Goal: Task Accomplishment & Management: Use online tool/utility

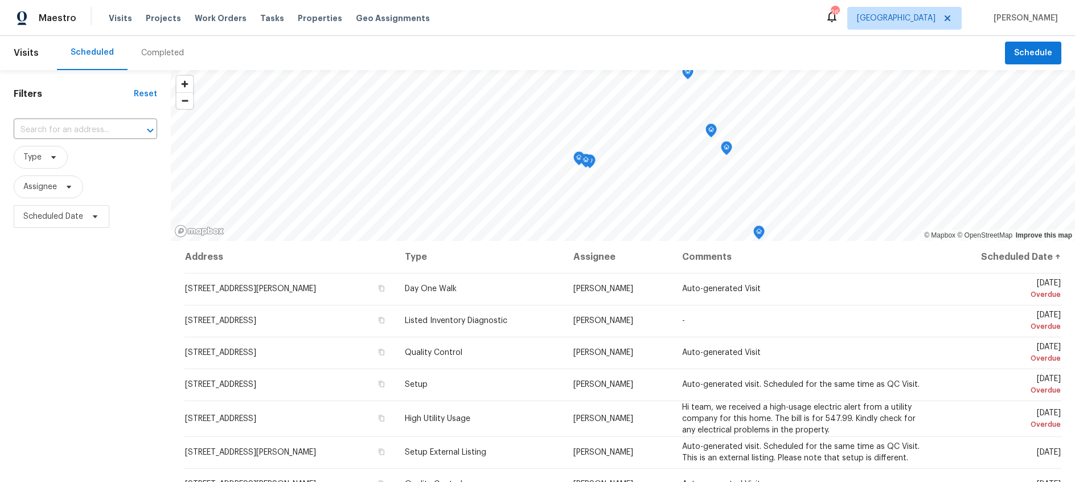
click at [145, 52] on div "Completed" at bounding box center [162, 52] width 43 height 11
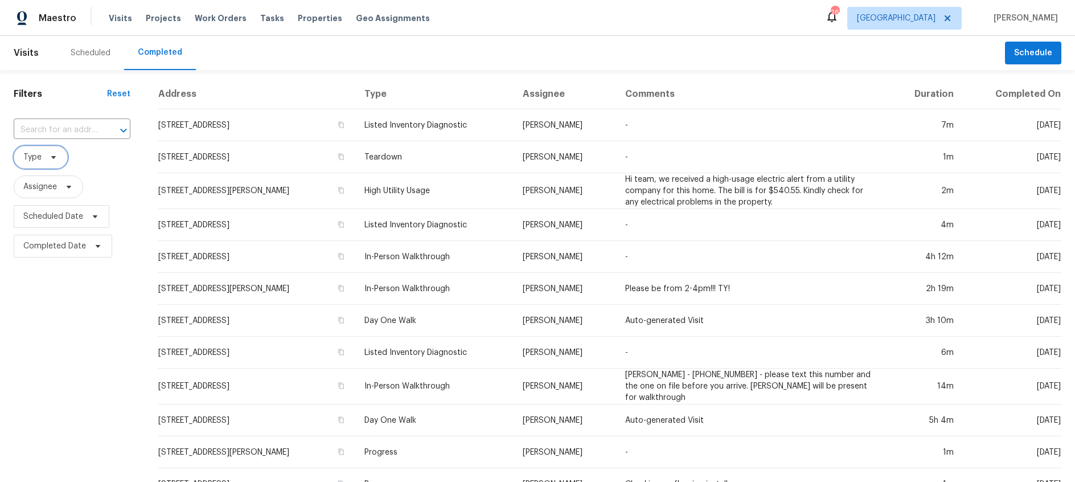
click at [52, 159] on icon at bounding box center [53, 157] width 9 height 9
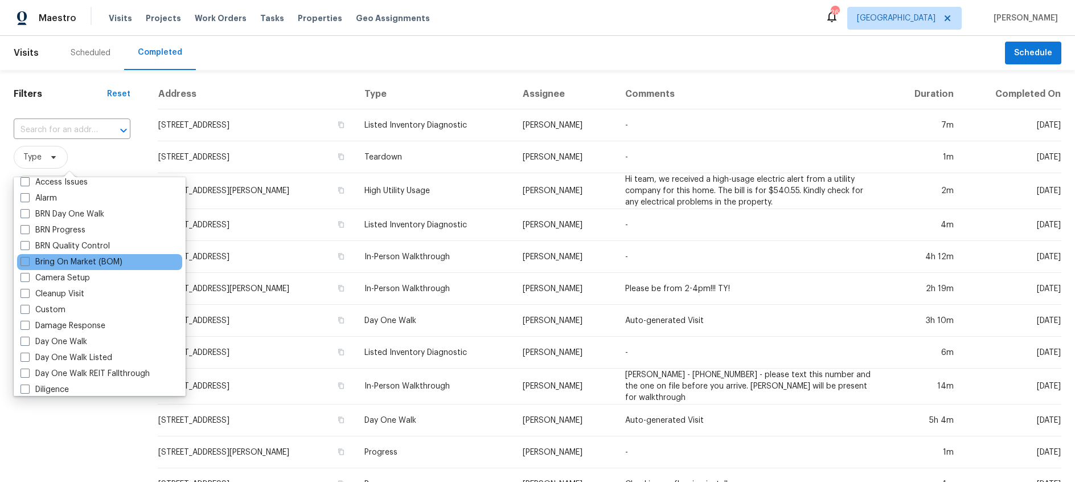
scroll to position [58, 0]
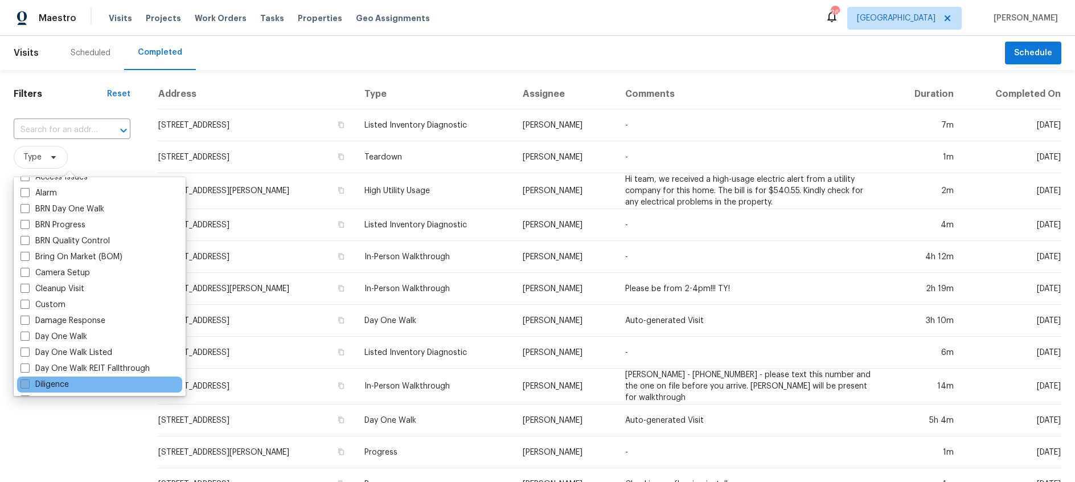
click at [23, 383] on span at bounding box center [24, 383] width 9 height 9
click at [23, 383] on input "Diligence" at bounding box center [23, 382] width 7 height 7
checkbox input "true"
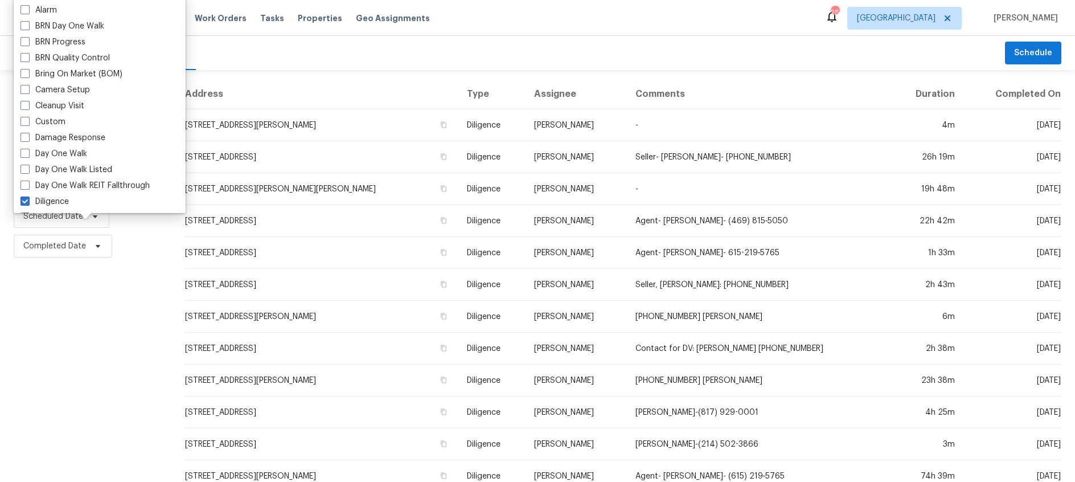
click at [56, 384] on div "Filters Reset ​ Diligence Assignee Scheduled Date Completed Date" at bounding box center [85, 423] width 171 height 707
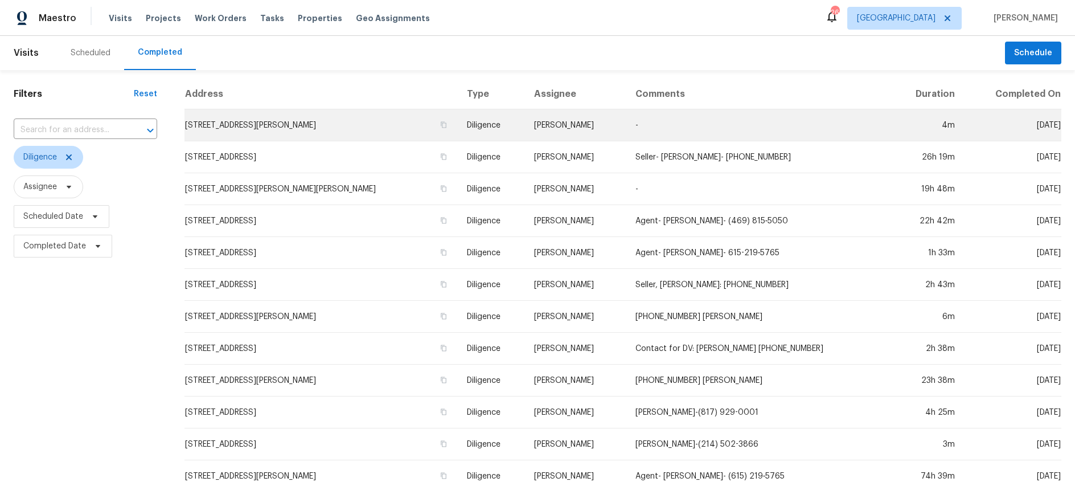
click at [323, 122] on td "3961 Joe Wilson Rd, Midlothian, TX 76065" at bounding box center [320, 125] width 273 height 32
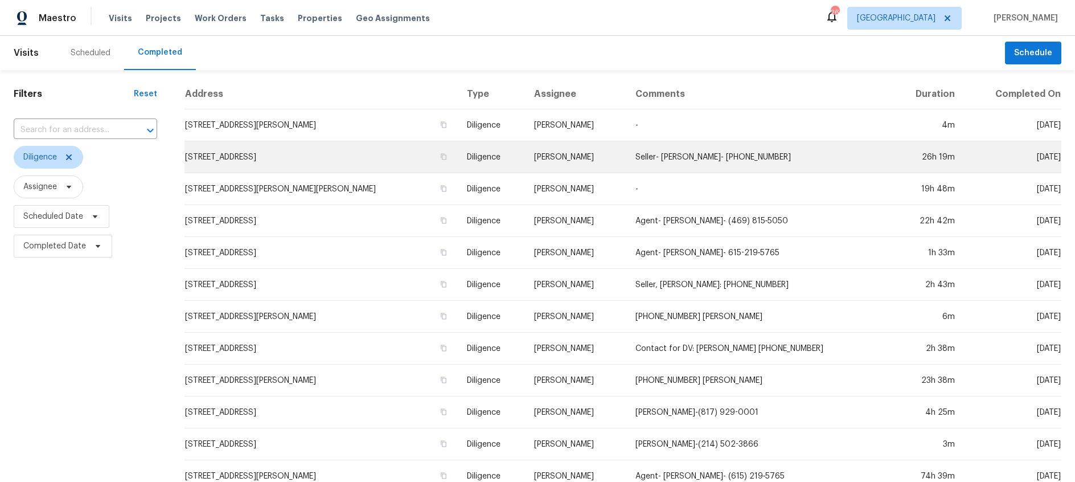
click at [321, 154] on td "9700 Pinewood Dr, Denton, TX 76207" at bounding box center [320, 157] width 273 height 32
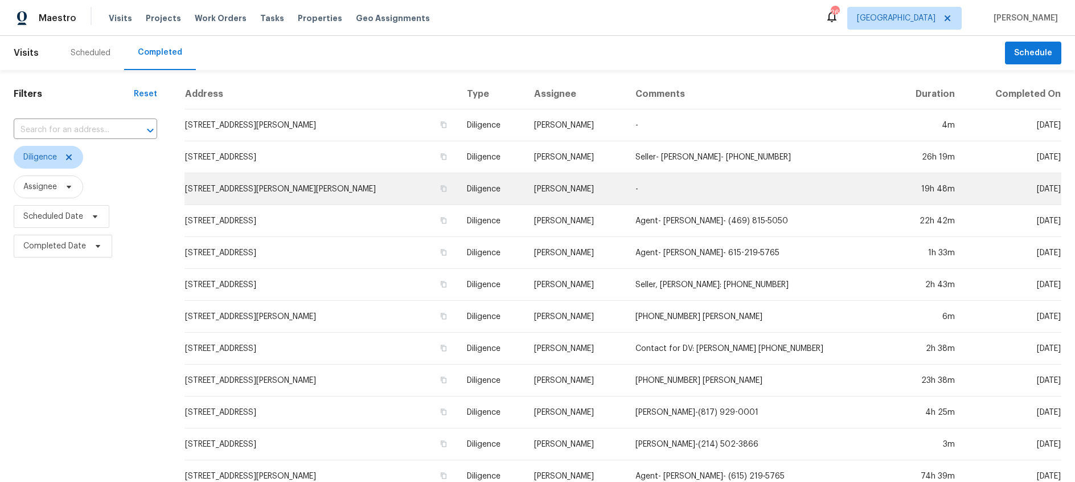
click at [322, 188] on td "302 Jennie Marie Cir, Ferris, TX 75125" at bounding box center [320, 189] width 273 height 32
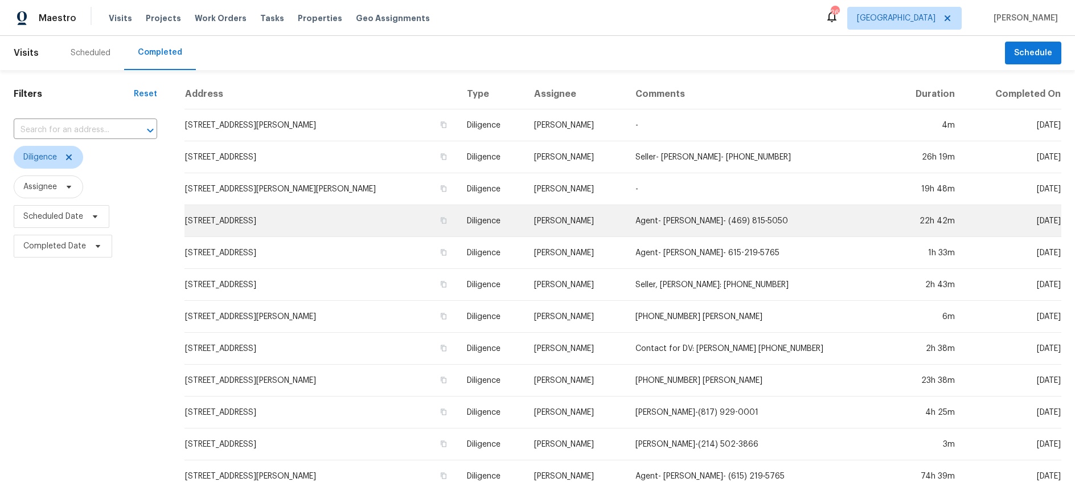
click at [289, 221] on td "5418 Bradford Dr, Dallas, TX 75235" at bounding box center [320, 221] width 273 height 32
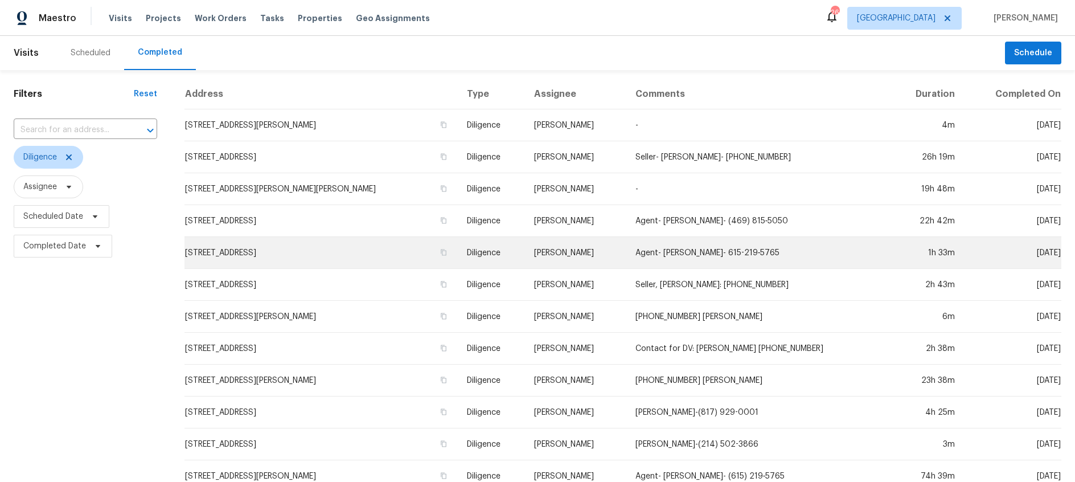
click at [296, 252] on td "3605 Bayshore Dr, Arlington, TX 76016" at bounding box center [320, 253] width 273 height 32
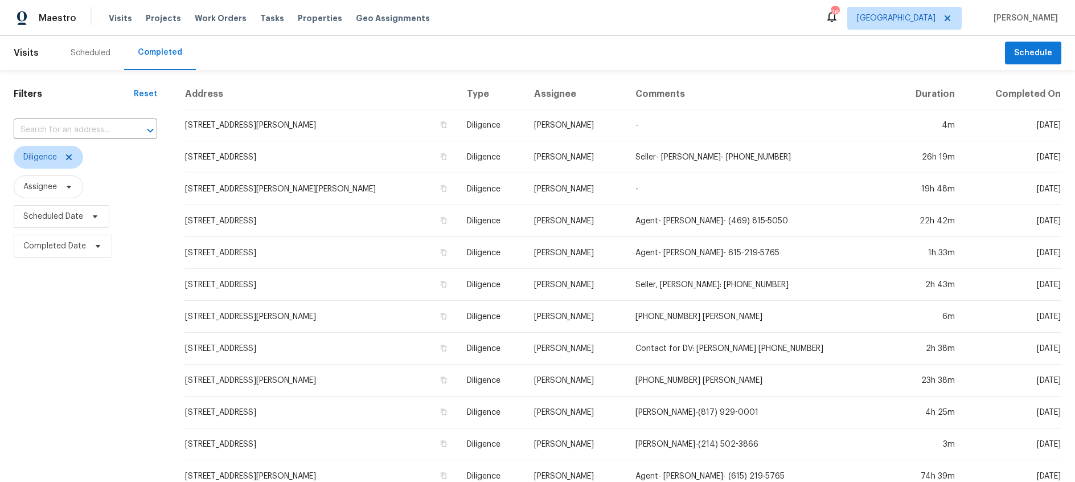
click at [95, 55] on div "Scheduled" at bounding box center [91, 52] width 40 height 11
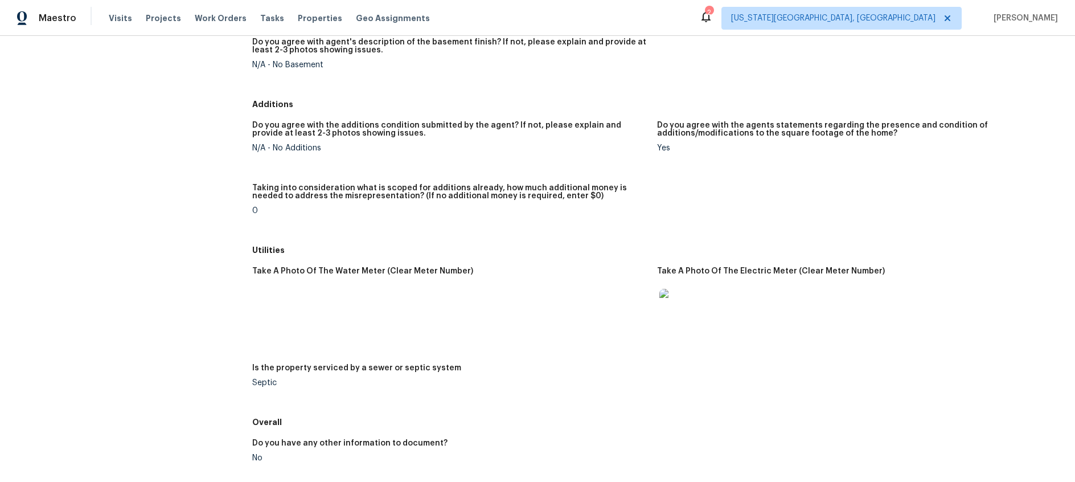
scroll to position [1326, 0]
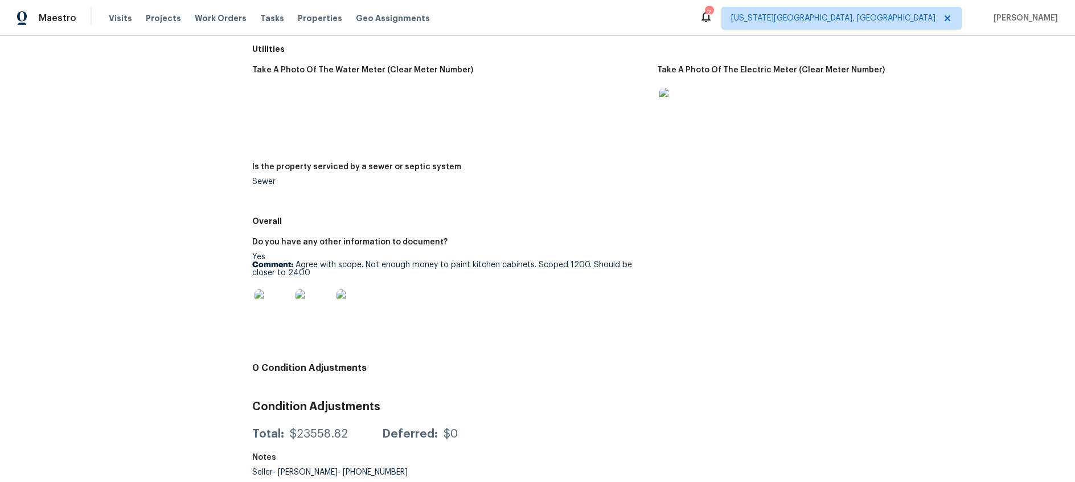
scroll to position [1406, 0]
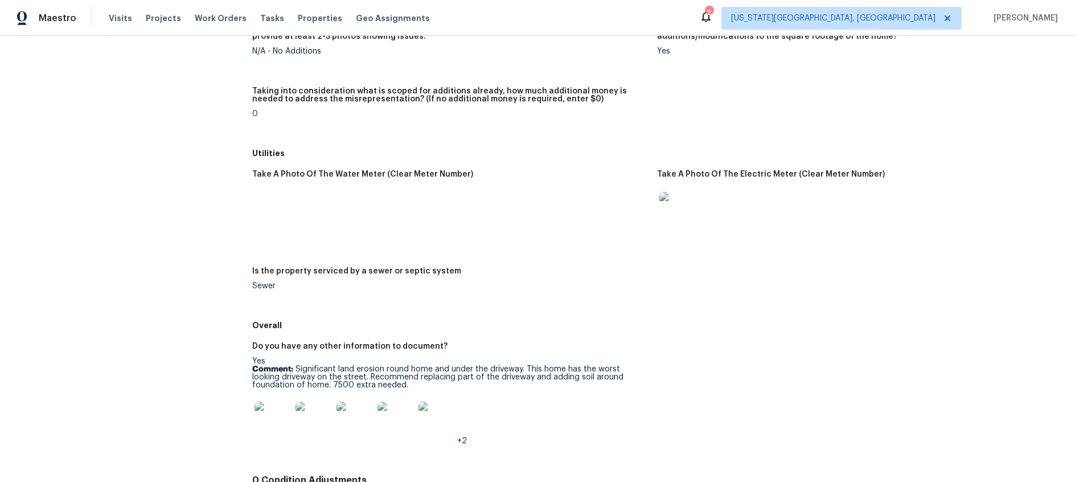
scroll to position [1310, 0]
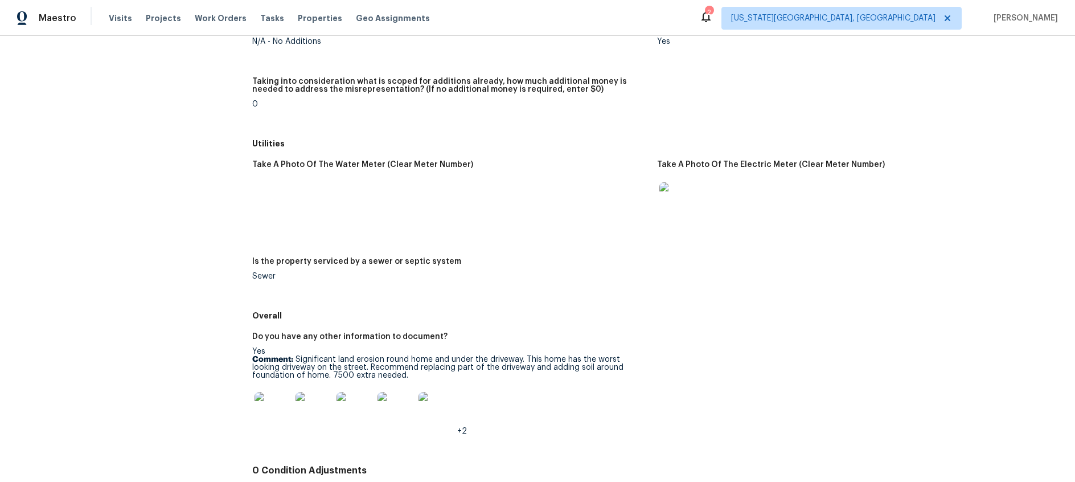
click at [264, 409] on img at bounding box center [273, 410] width 36 height 36
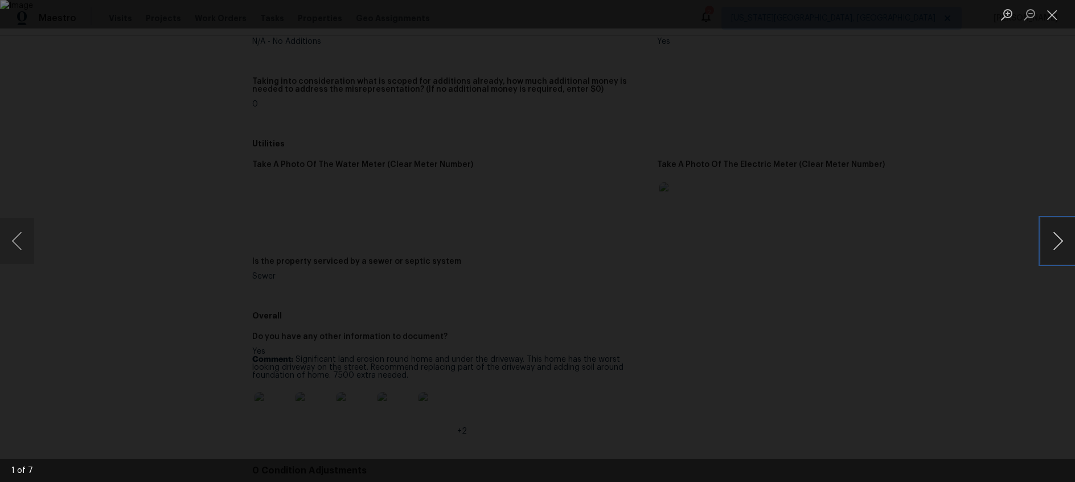
click at [1063, 245] on button "Next image" at bounding box center [1058, 241] width 34 height 46
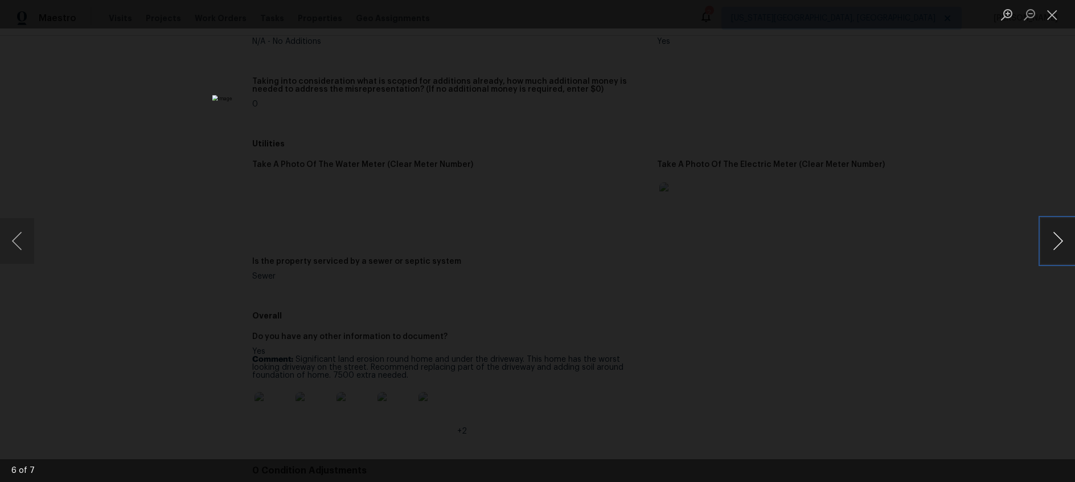
click at [1063, 245] on button "Next image" at bounding box center [1058, 241] width 34 height 46
drag, startPoint x: 1053, startPoint y: 13, endPoint x: 901, endPoint y: 37, distance: 153.9
click at [1053, 13] on button "Close lightbox" at bounding box center [1052, 15] width 23 height 20
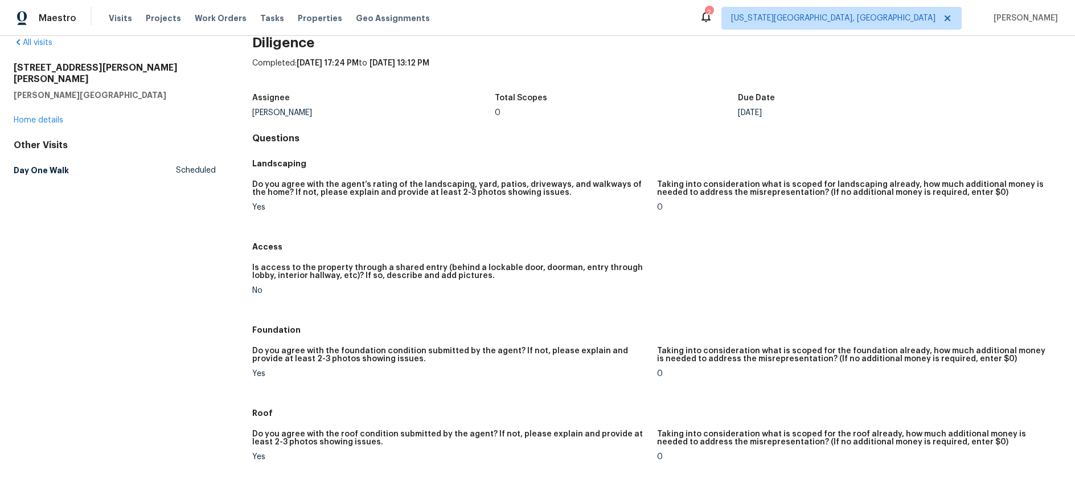
scroll to position [0, 0]
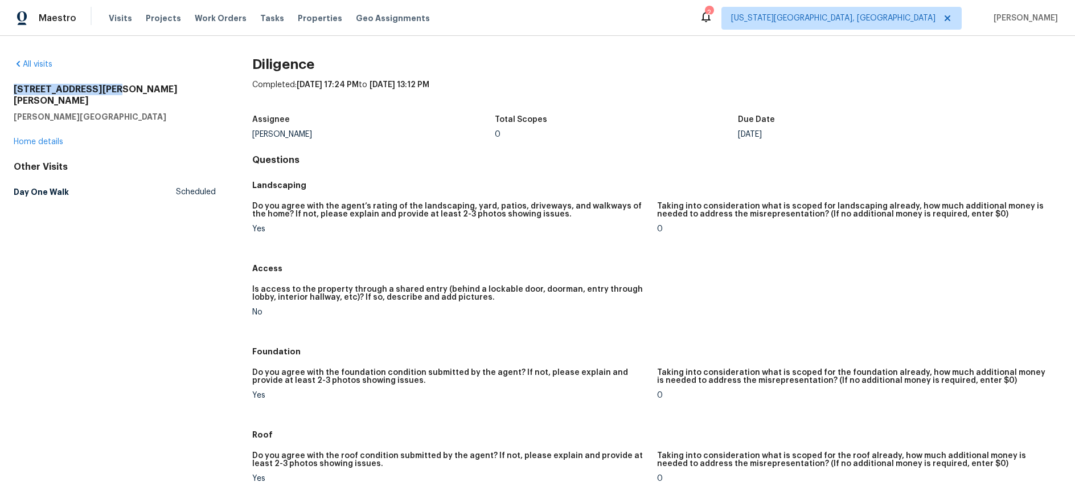
drag, startPoint x: 15, startPoint y: 89, endPoint x: 108, endPoint y: 89, distance: 93.4
click at [108, 89] on h2 "302 Jennie Marie Cir" at bounding box center [115, 95] width 202 height 23
copy h2 "302 Jennie Marie Cir"
click at [184, 116] on div "302 Jennie Marie Cir Ferris, TX 75125 Home details" at bounding box center [115, 116] width 202 height 64
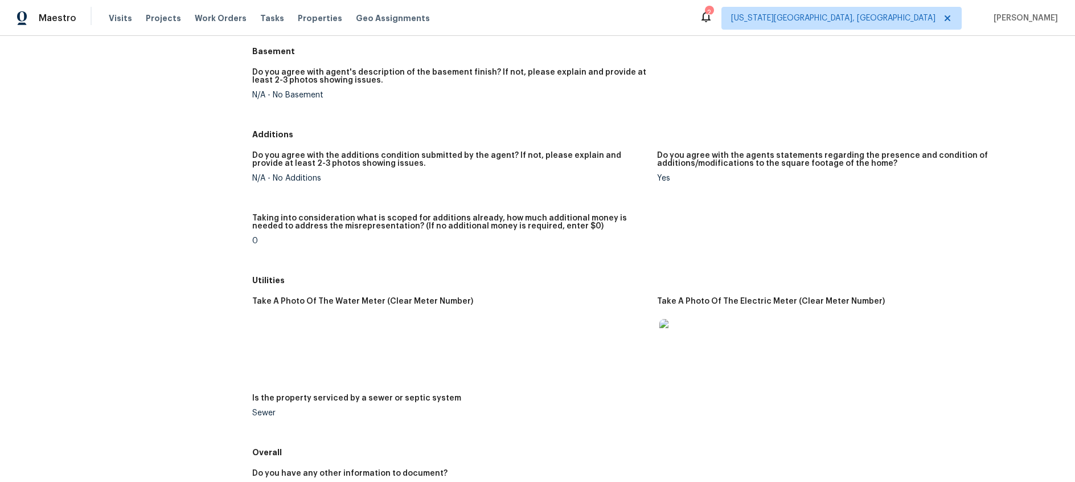
scroll to position [1378, 0]
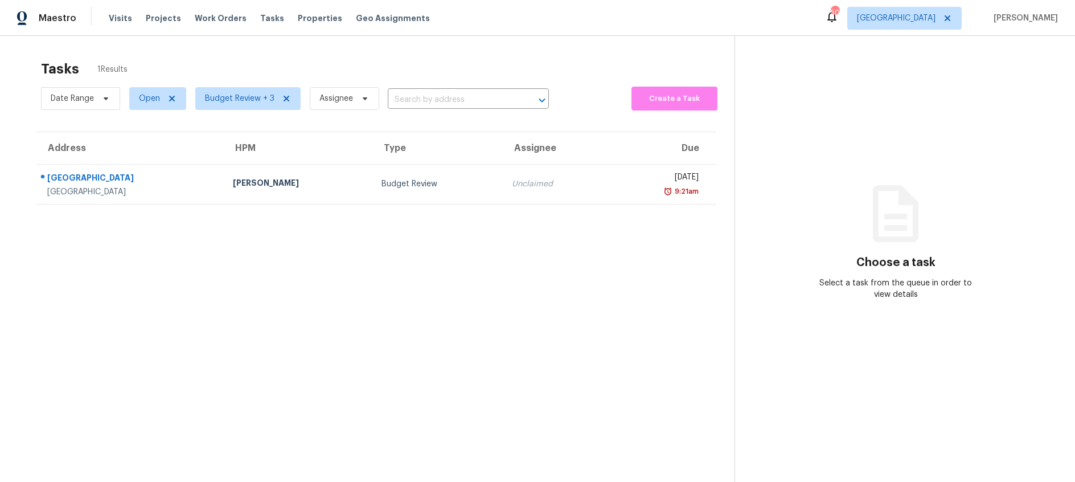
click at [119, 262] on section "Tasks 1 Results Date Range Open Budget Review + 3 Assignee ​ Create a Task Addr…" at bounding box center [376, 285] width 716 height 463
click at [155, 100] on span "Open" at bounding box center [149, 98] width 21 height 11
click at [142, 149] on span at bounding box center [140, 146] width 9 height 9
click at [142, 149] on input "Closed" at bounding box center [139, 144] width 7 height 7
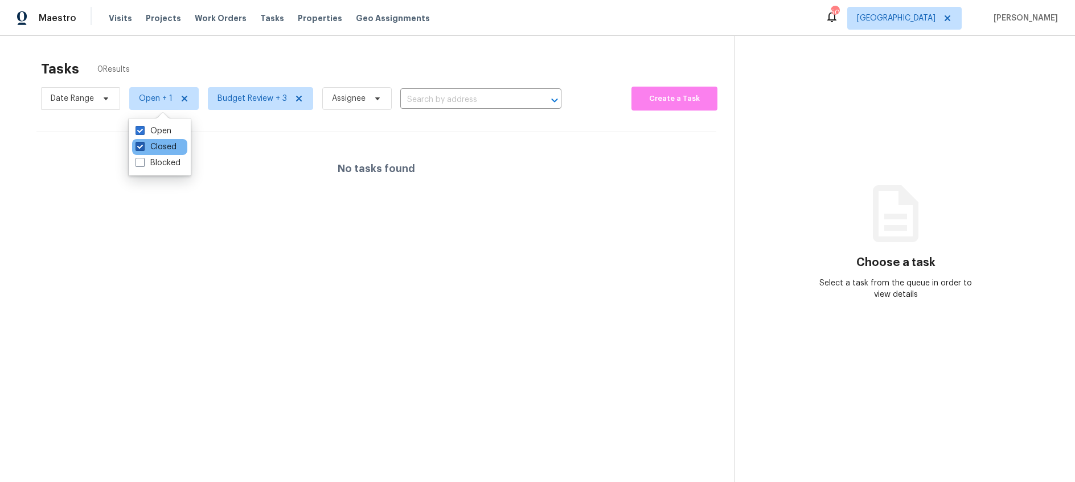
click at [138, 148] on span at bounding box center [140, 146] width 9 height 9
click at [138, 148] on input "Closed" at bounding box center [139, 144] width 7 height 7
checkbox input "false"
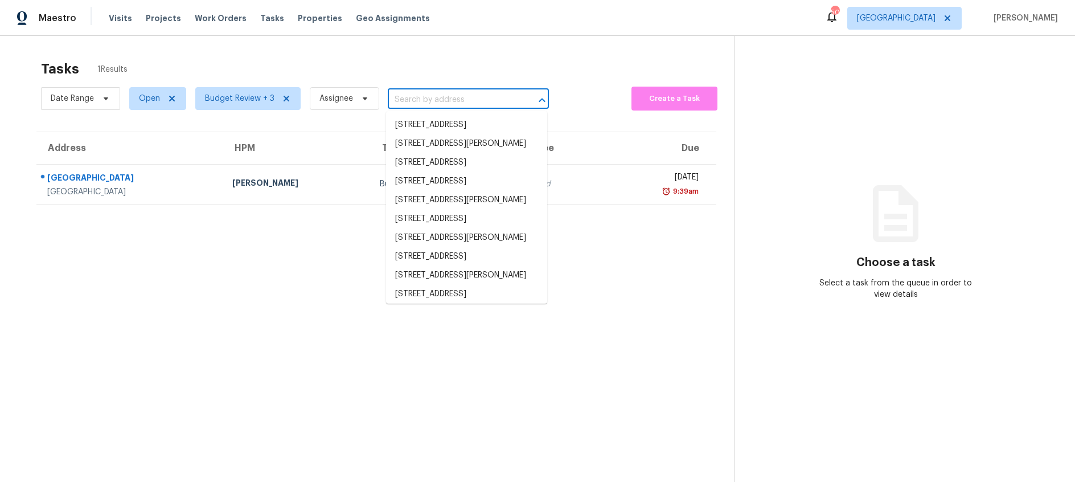
click at [439, 98] on input "text" at bounding box center [452, 100] width 129 height 18
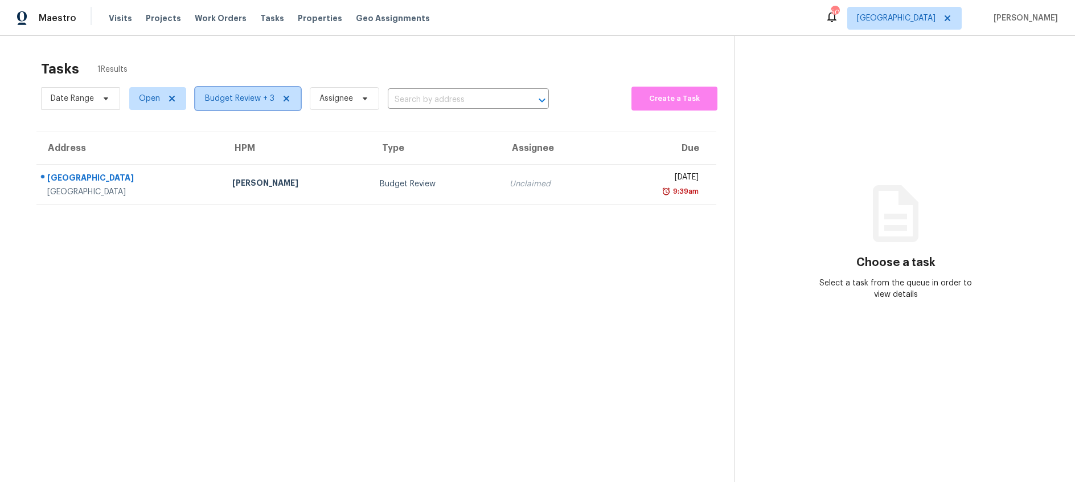
click at [254, 99] on span "Budget Review + 3" at bounding box center [239, 98] width 69 height 11
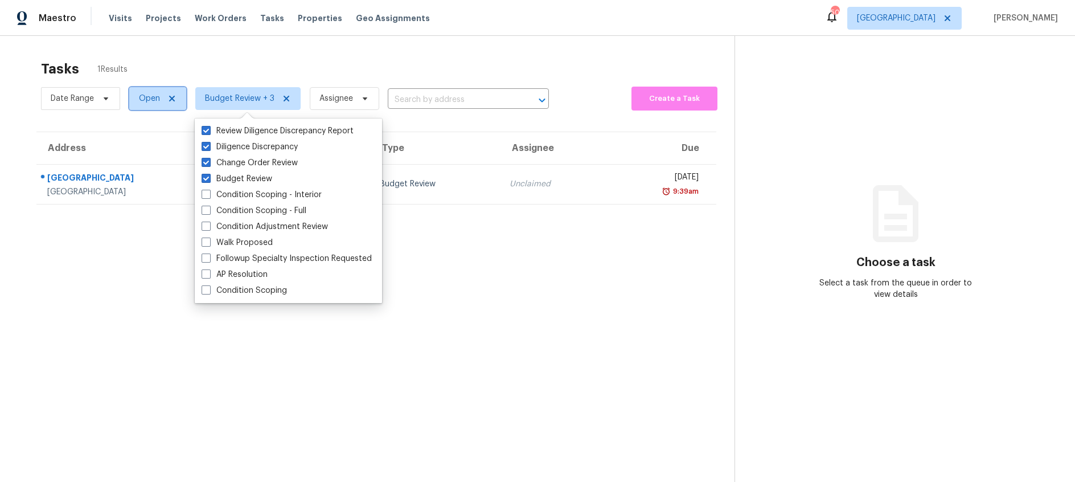
click at [143, 101] on span "Open" at bounding box center [149, 98] width 21 height 11
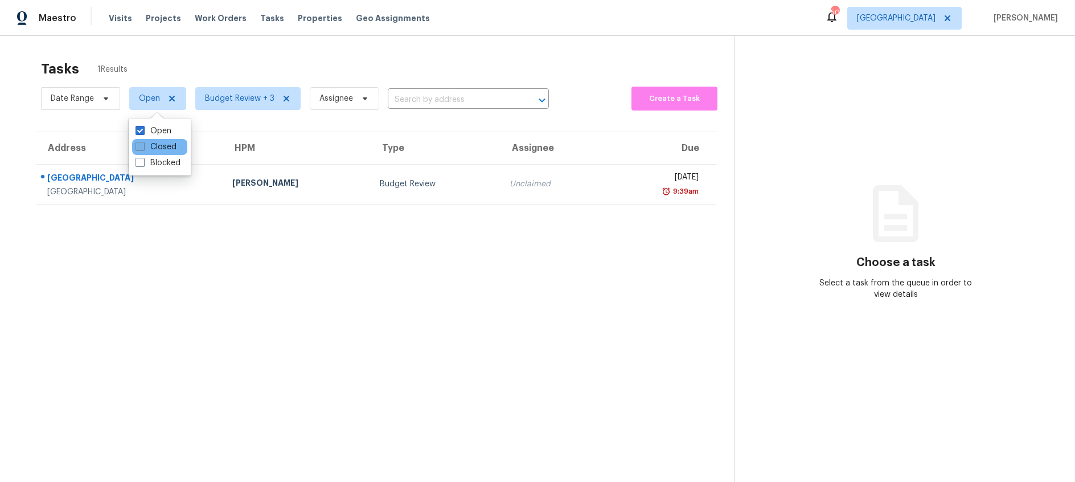
click at [140, 145] on span at bounding box center [140, 146] width 9 height 9
click at [140, 145] on input "Closed" at bounding box center [139, 144] width 7 height 7
checkbox input "true"
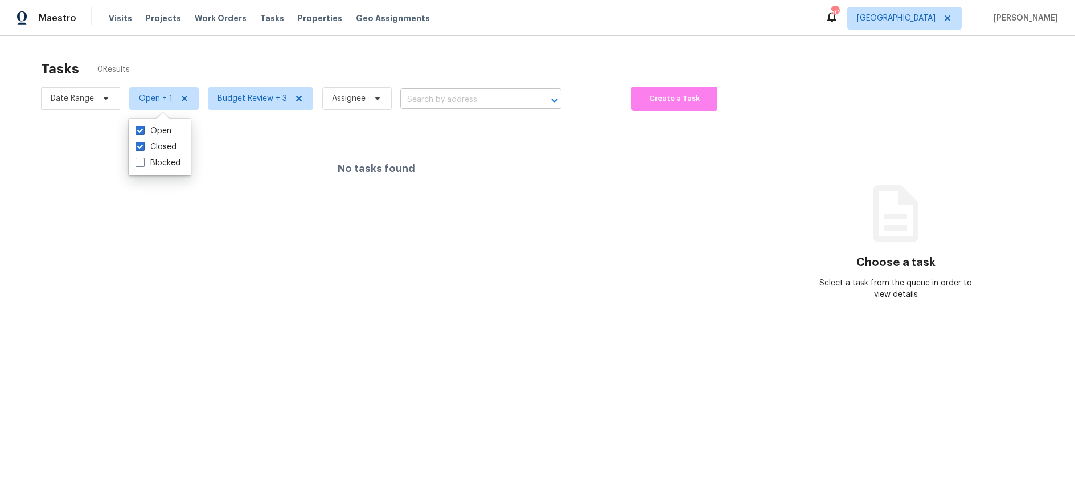
click at [445, 99] on input "text" at bounding box center [464, 100] width 129 height 18
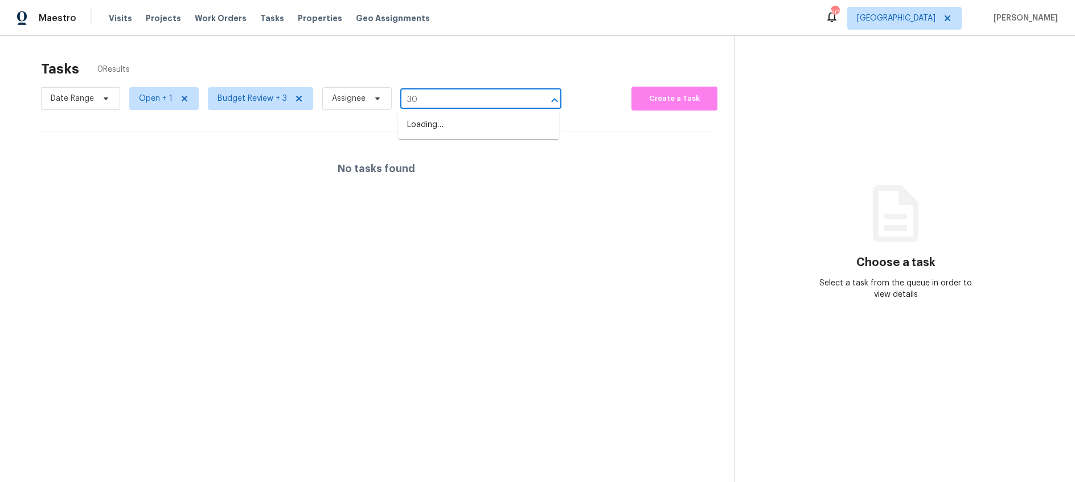
type input "3"
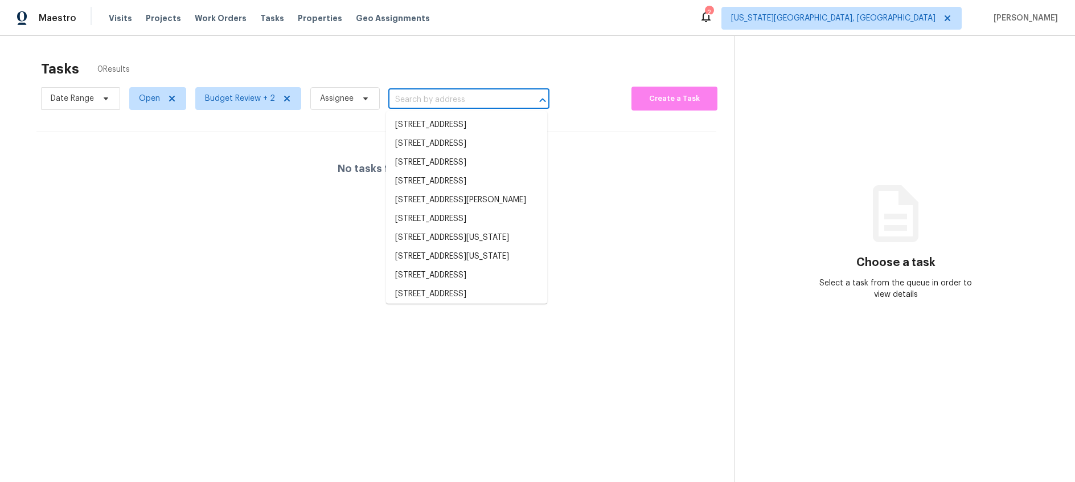
click at [441, 100] on input "text" at bounding box center [452, 100] width 129 height 18
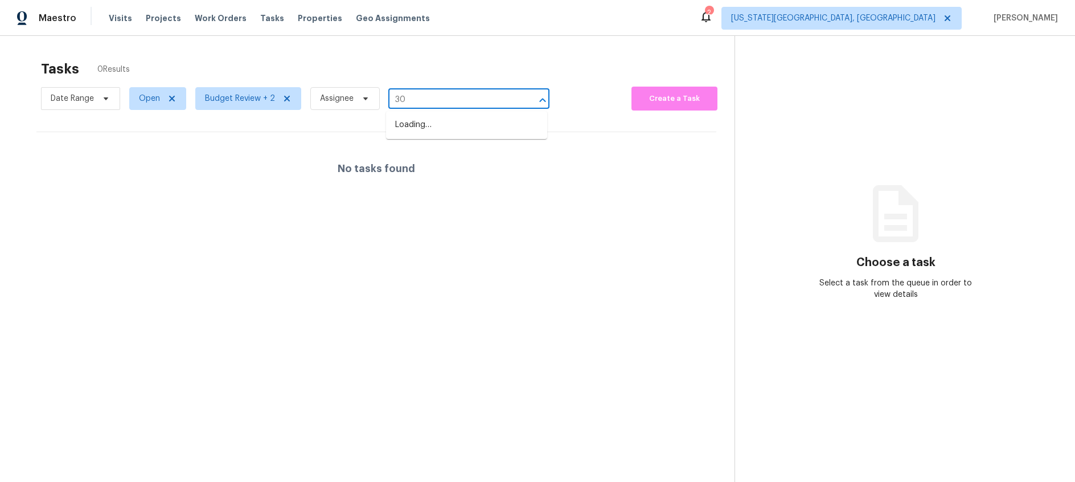
type input "3"
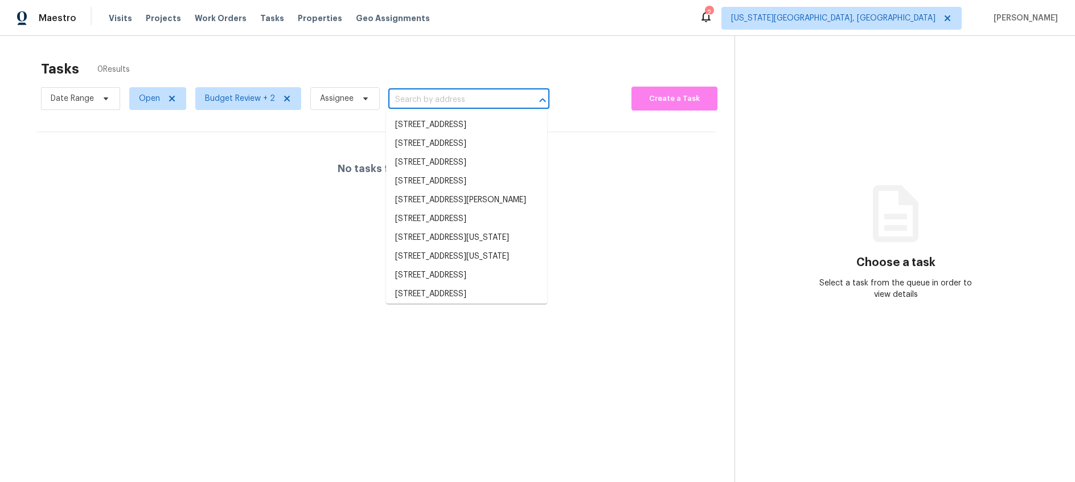
click at [327, 59] on div "Tasks 0 Results" at bounding box center [387, 69] width 693 height 30
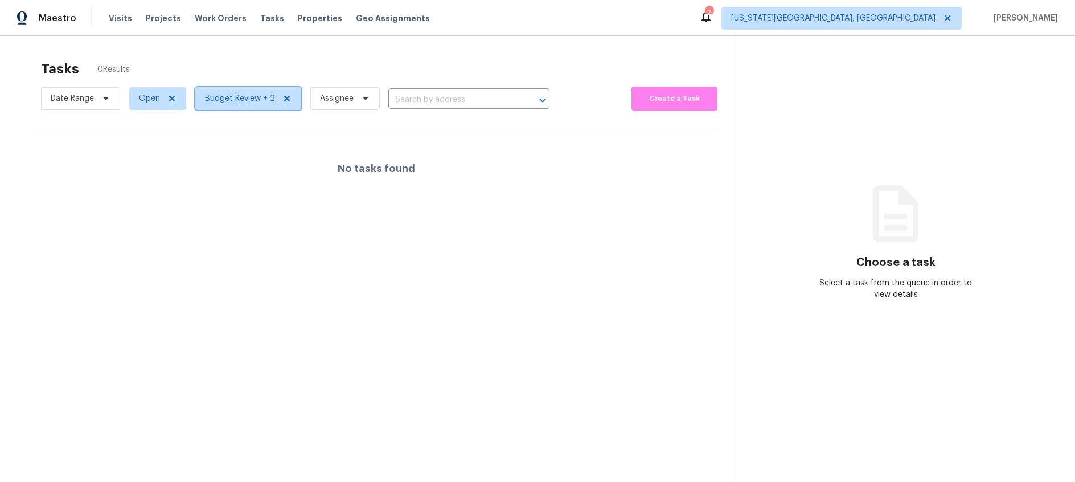
click at [240, 106] on span "Budget Review + 2" at bounding box center [248, 98] width 106 height 23
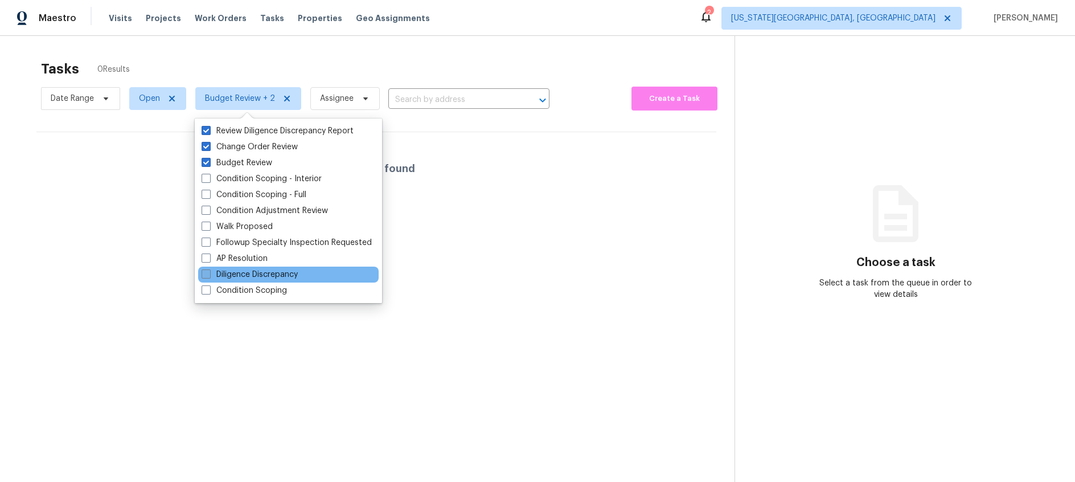
click at [212, 276] on label "Diligence Discrepancy" at bounding box center [250, 274] width 96 height 11
click at [209, 276] on input "Diligence Discrepancy" at bounding box center [205, 272] width 7 height 7
checkbox input "true"
click at [250, 56] on div "Tasks 0 Results" at bounding box center [387, 69] width 693 height 30
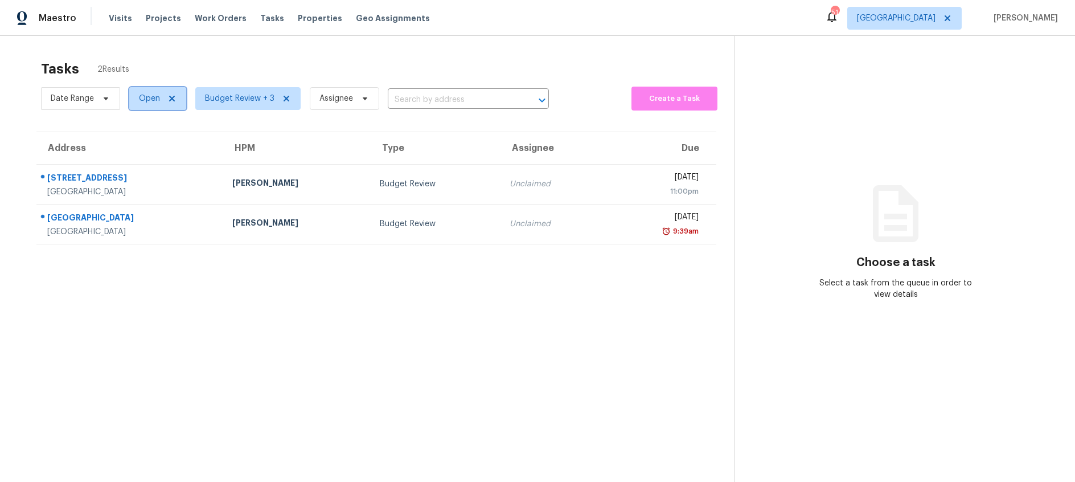
click at [154, 99] on span "Open" at bounding box center [149, 98] width 21 height 11
click at [140, 146] on span at bounding box center [140, 146] width 9 height 9
click at [140, 146] on input "Closed" at bounding box center [139, 144] width 7 height 7
checkbox input "true"
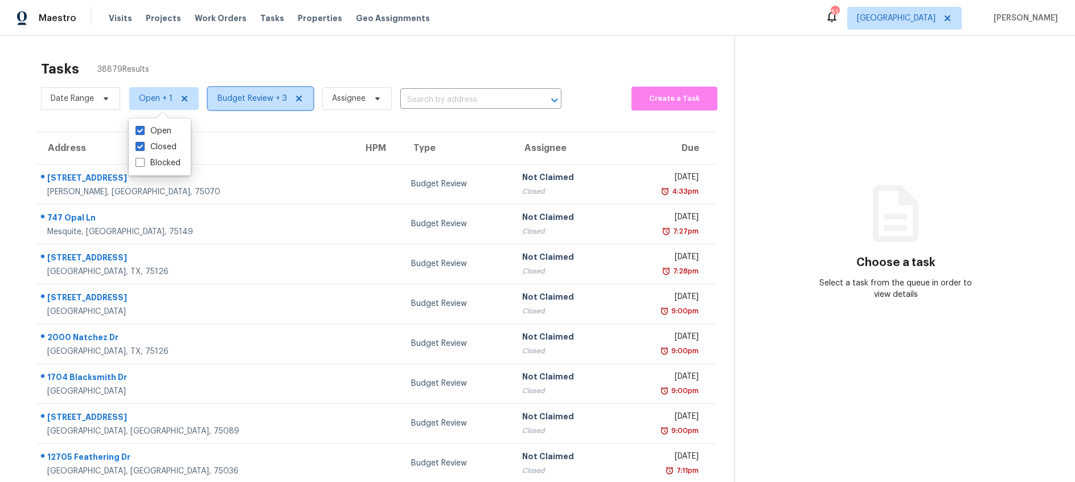
click at [244, 101] on span "Budget Review + 3" at bounding box center [251, 98] width 69 height 11
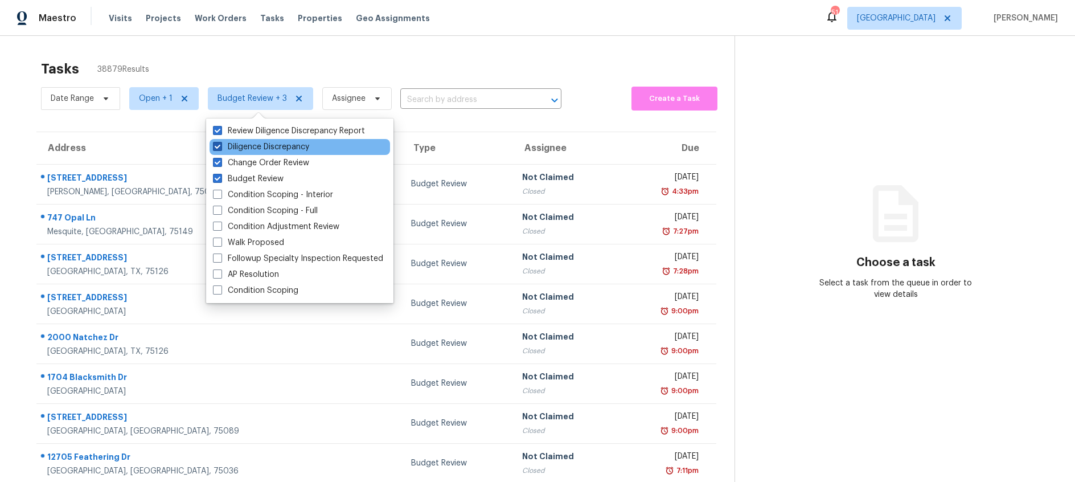
click at [218, 145] on span at bounding box center [217, 146] width 9 height 9
click at [218, 145] on input "Diligence Discrepancy" at bounding box center [216, 144] width 7 height 7
checkbox input "false"
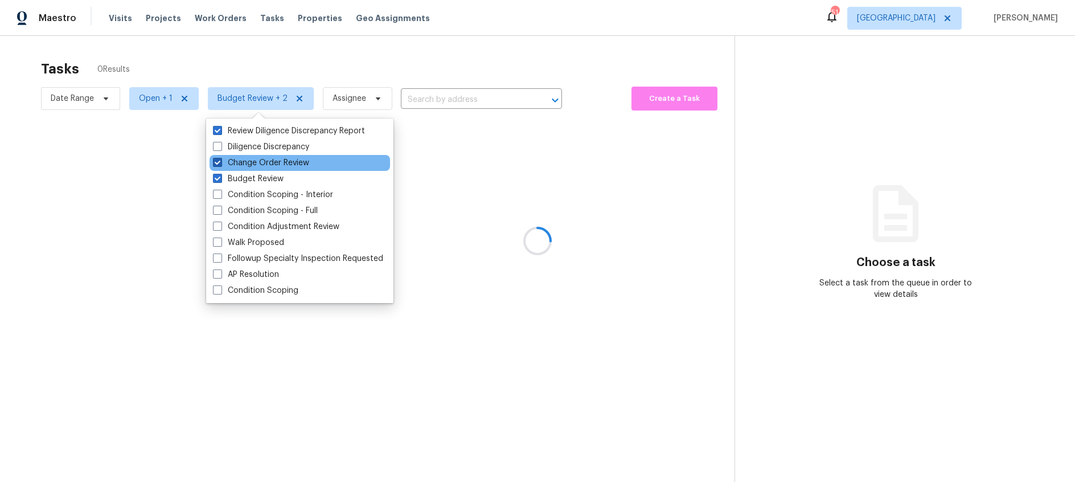
click at [216, 162] on span at bounding box center [217, 162] width 9 height 9
click at [216, 162] on input "Change Order Review" at bounding box center [216, 160] width 7 height 7
checkbox input "false"
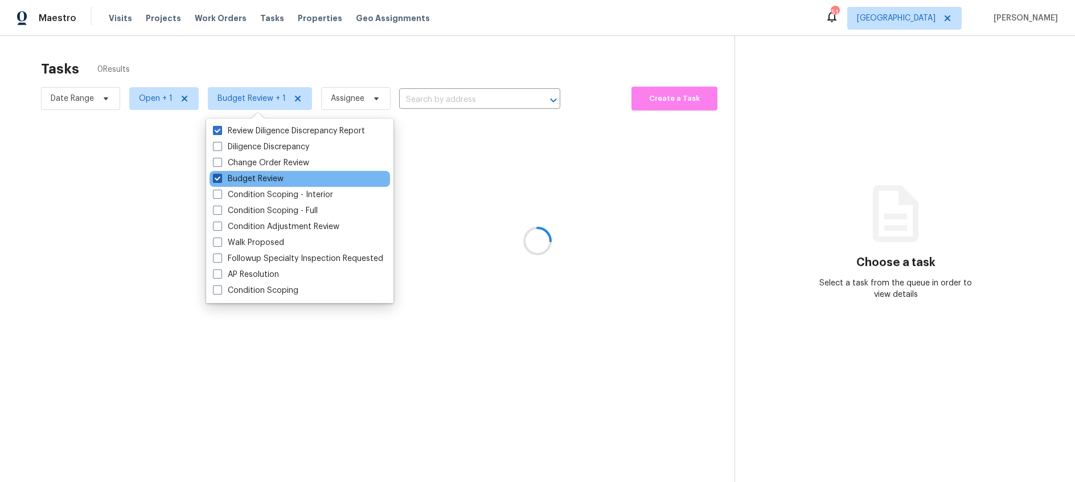
click at [216, 174] on span at bounding box center [217, 178] width 9 height 9
click at [216, 174] on input "Budget Review" at bounding box center [216, 176] width 7 height 7
checkbox input "false"
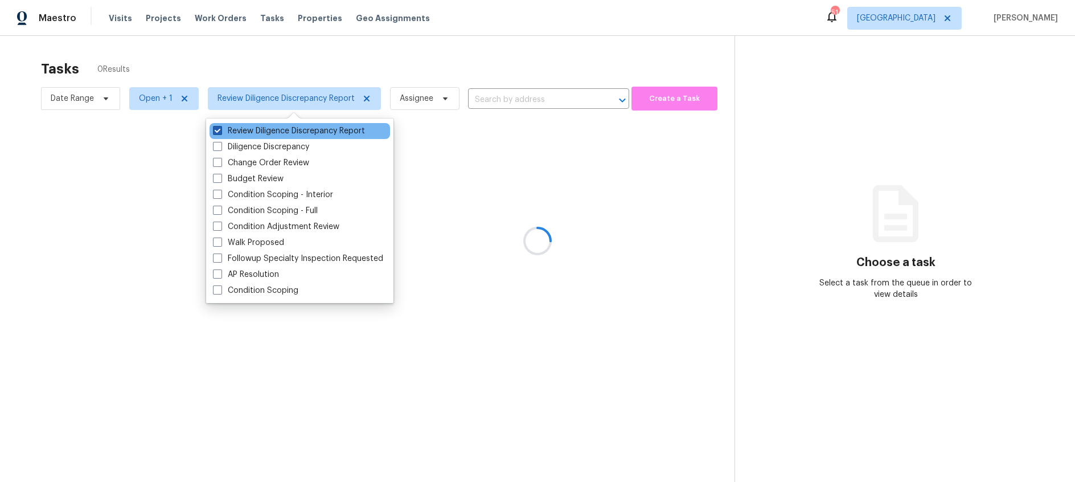
click at [215, 127] on span at bounding box center [217, 130] width 9 height 9
click at [215, 127] on input "Review Diligence Discrepancy Report" at bounding box center [216, 128] width 7 height 7
checkbox input "false"
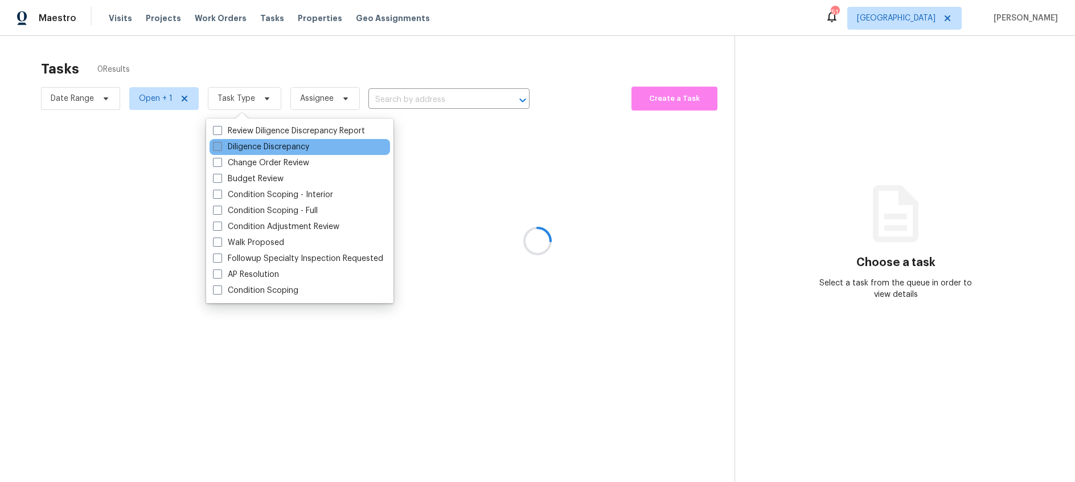
click at [219, 144] on span at bounding box center [217, 146] width 9 height 9
click at [219, 144] on input "Diligence Discrepancy" at bounding box center [216, 144] width 7 height 7
checkbox input "true"
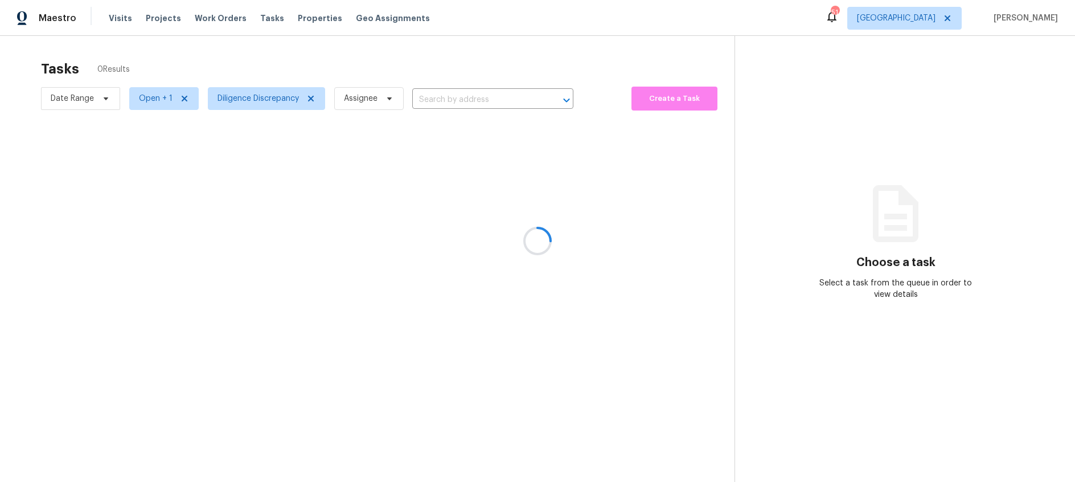
click at [225, 56] on div at bounding box center [537, 241] width 1075 height 482
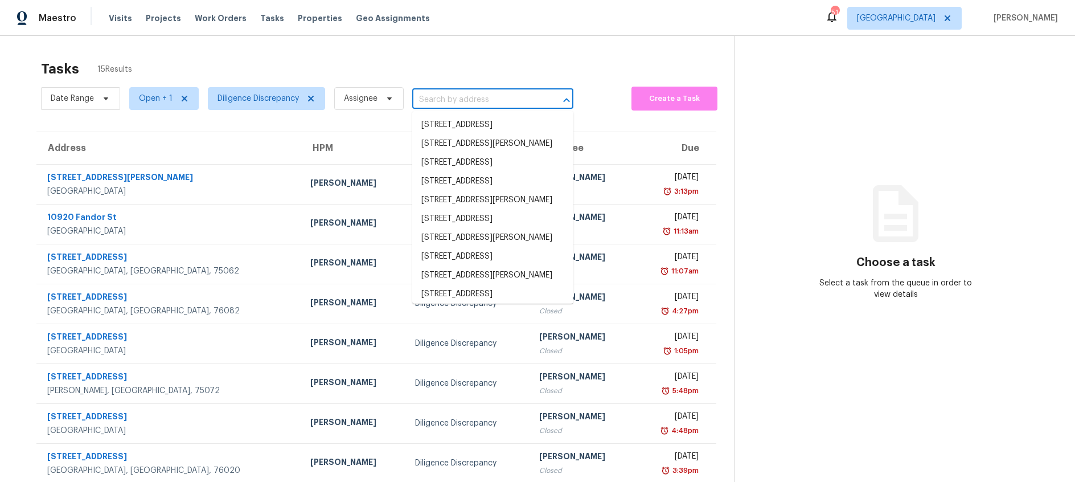
click at [454, 96] on input "text" at bounding box center [476, 100] width 129 height 18
type input "302 j"
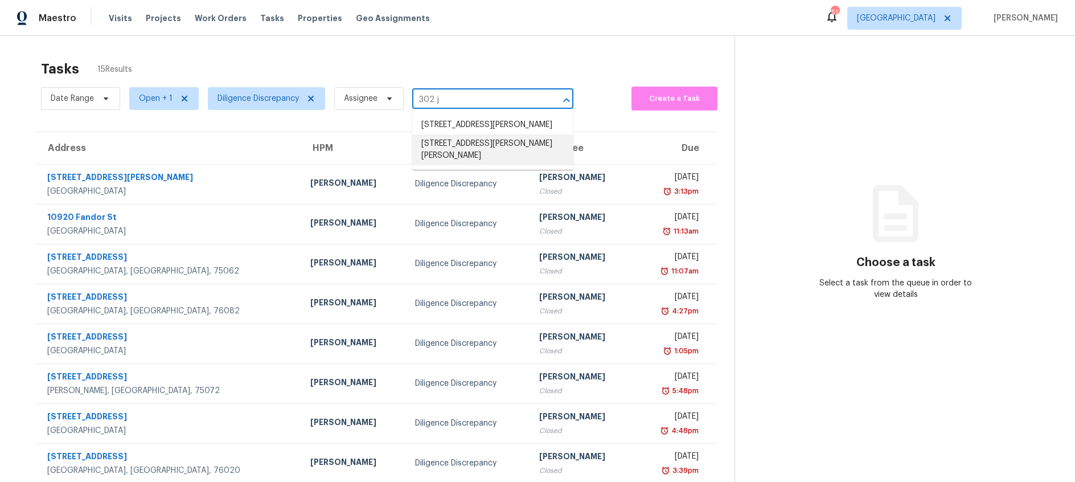
click at [449, 139] on li "[STREET_ADDRESS][PERSON_NAME][PERSON_NAME]" at bounding box center [492, 149] width 161 height 31
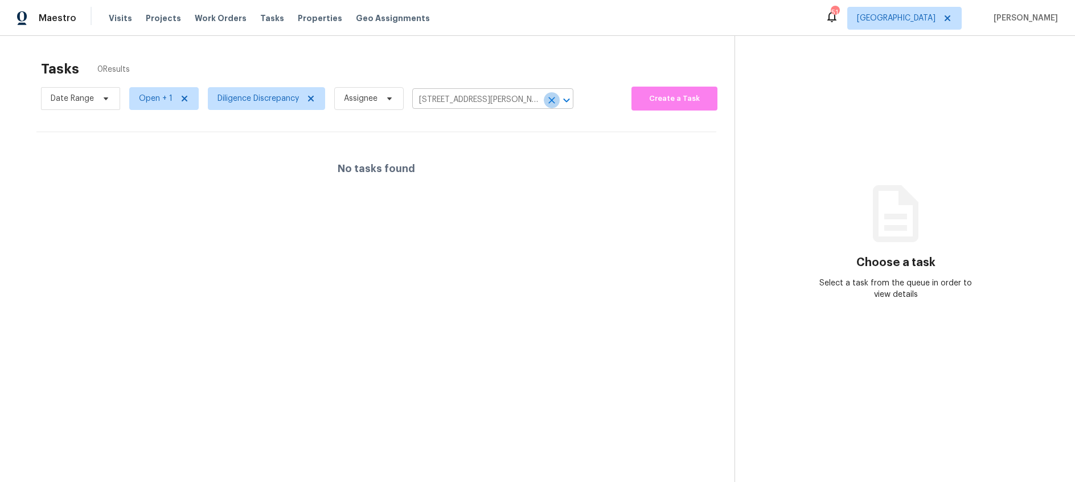
click at [552, 99] on icon "Clear" at bounding box center [551, 100] width 7 height 7
click at [251, 100] on div at bounding box center [537, 241] width 1075 height 482
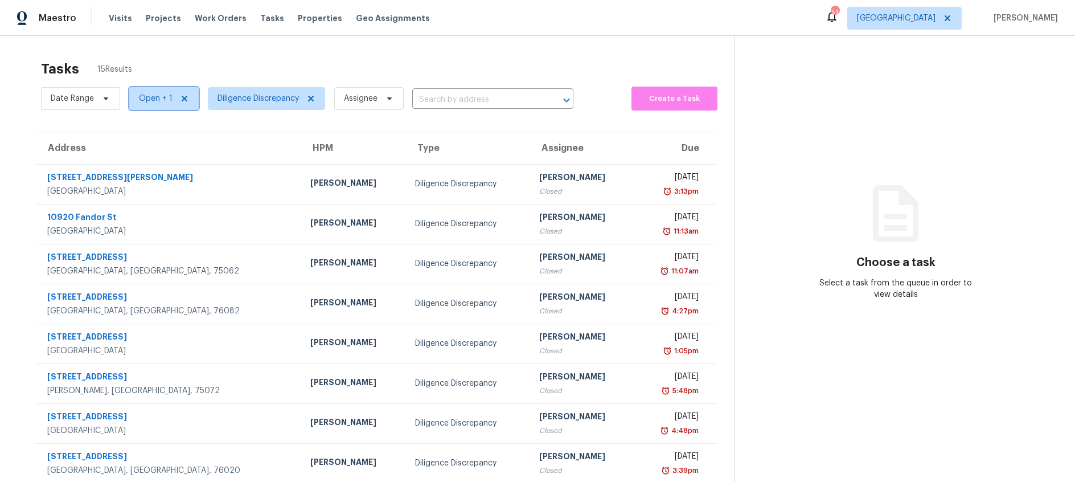
click at [180, 99] on icon at bounding box center [184, 98] width 9 height 9
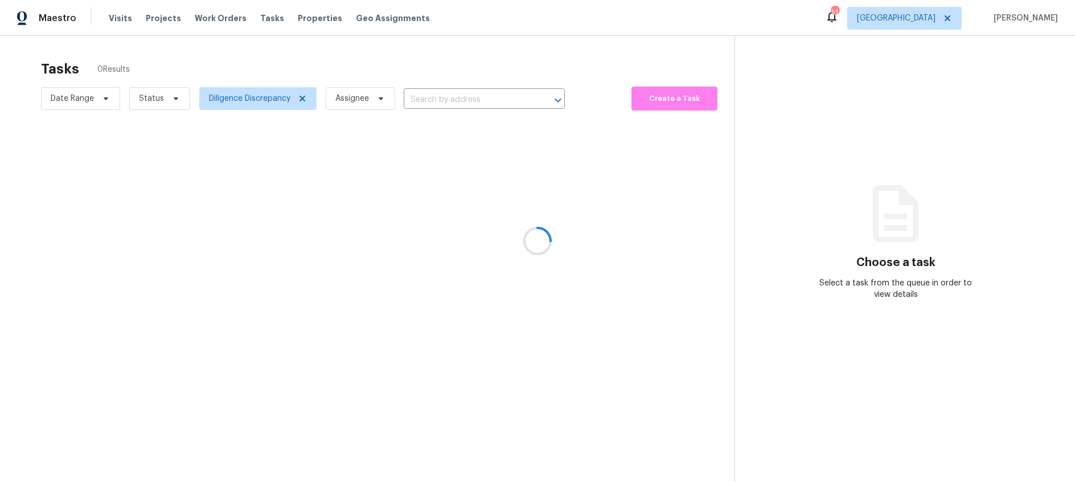
click at [145, 102] on div at bounding box center [537, 241] width 1075 height 482
click at [153, 99] on div at bounding box center [537, 241] width 1075 height 482
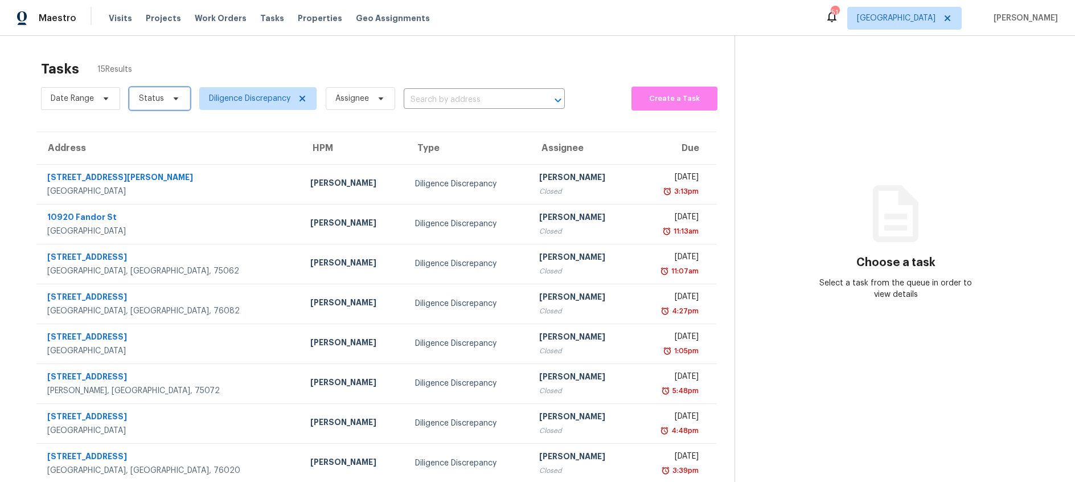
click at [174, 98] on icon at bounding box center [176, 98] width 5 height 3
click at [144, 144] on span at bounding box center [140, 146] width 9 height 9
click at [143, 144] on input "Open" at bounding box center [139, 144] width 7 height 7
checkbox input "true"
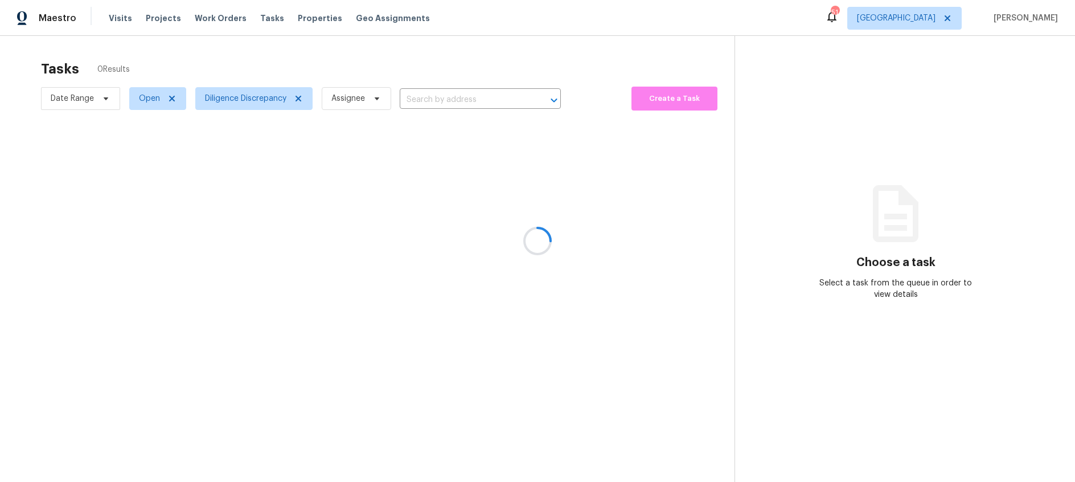
click at [238, 101] on div at bounding box center [537, 241] width 1075 height 482
click at [238, 101] on span "Diligence Discrepancy" at bounding box center [245, 98] width 81 height 11
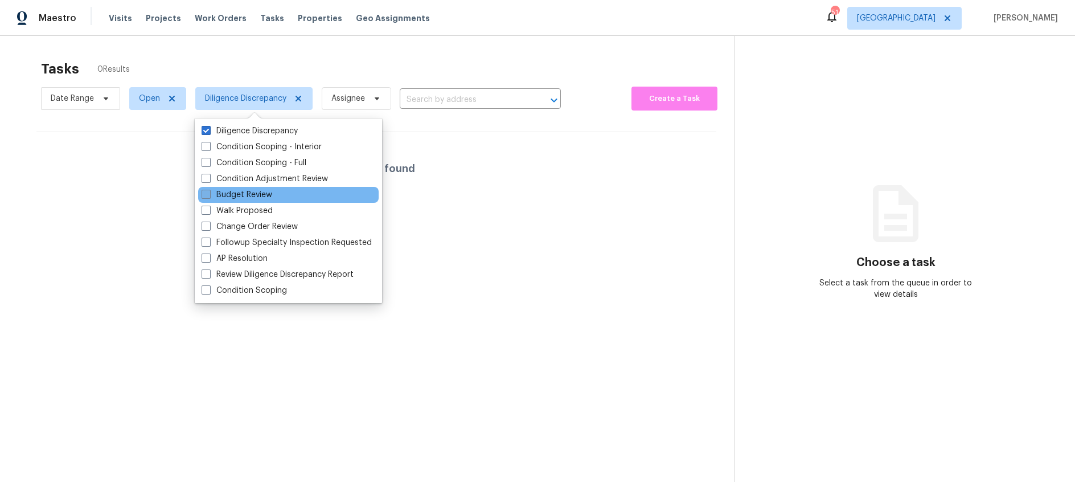
click at [204, 192] on span at bounding box center [206, 194] width 9 height 9
click at [204, 192] on input "Budget Review" at bounding box center [205, 192] width 7 height 7
checkbox input "true"
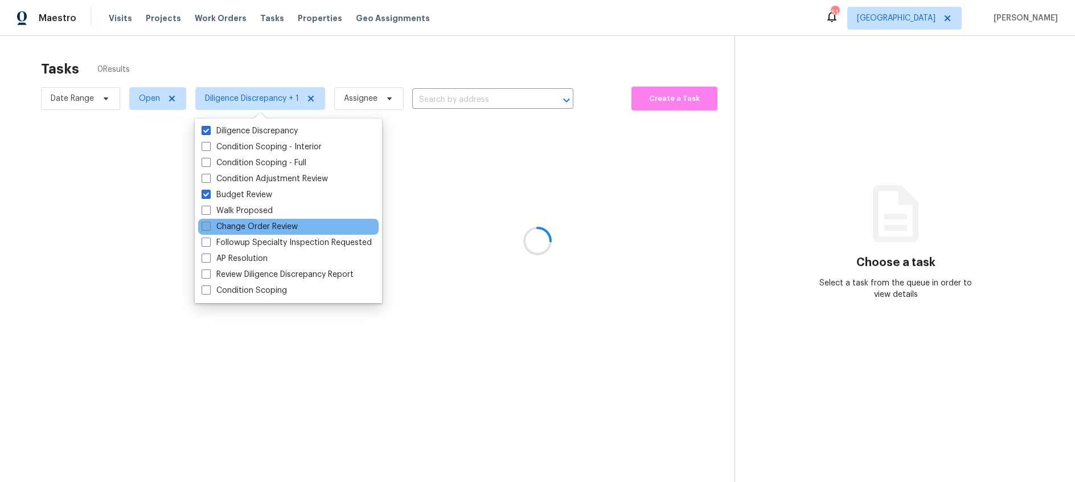
click at [207, 225] on span at bounding box center [206, 225] width 9 height 9
click at [207, 225] on input "Change Order Review" at bounding box center [205, 224] width 7 height 7
checkbox input "true"
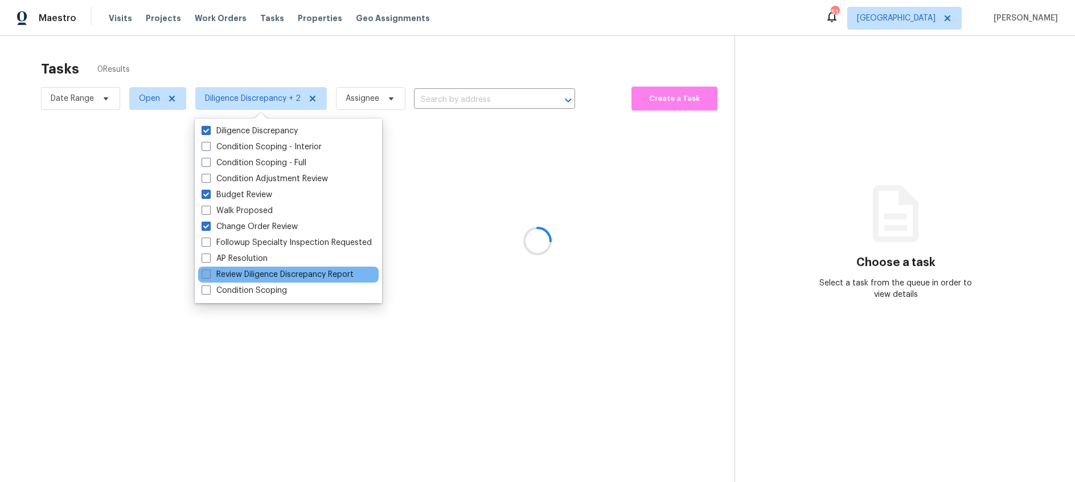
click at [203, 274] on span at bounding box center [206, 273] width 9 height 9
click at [203, 274] on input "Review Diligence Discrepancy Report" at bounding box center [205, 272] width 7 height 7
checkbox input "true"
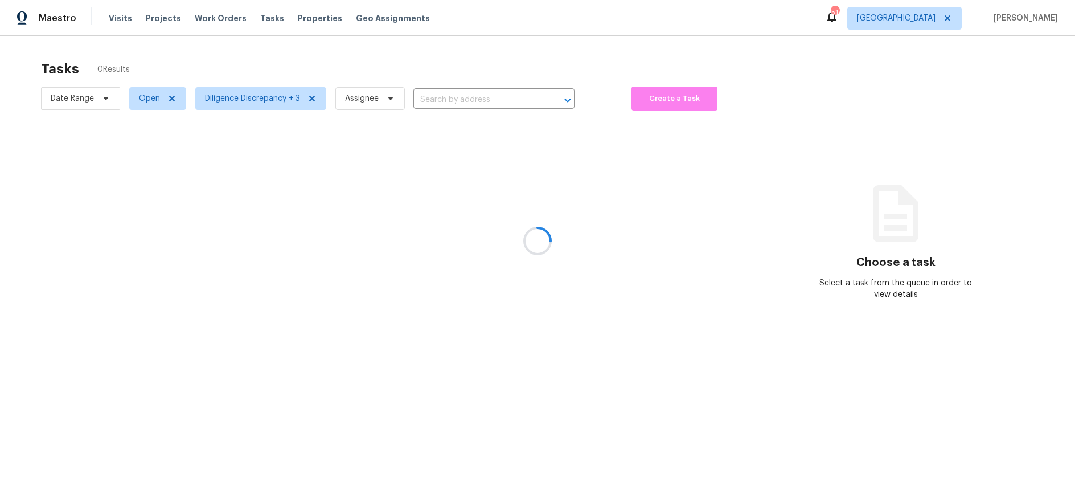
click at [225, 65] on div at bounding box center [537, 241] width 1075 height 482
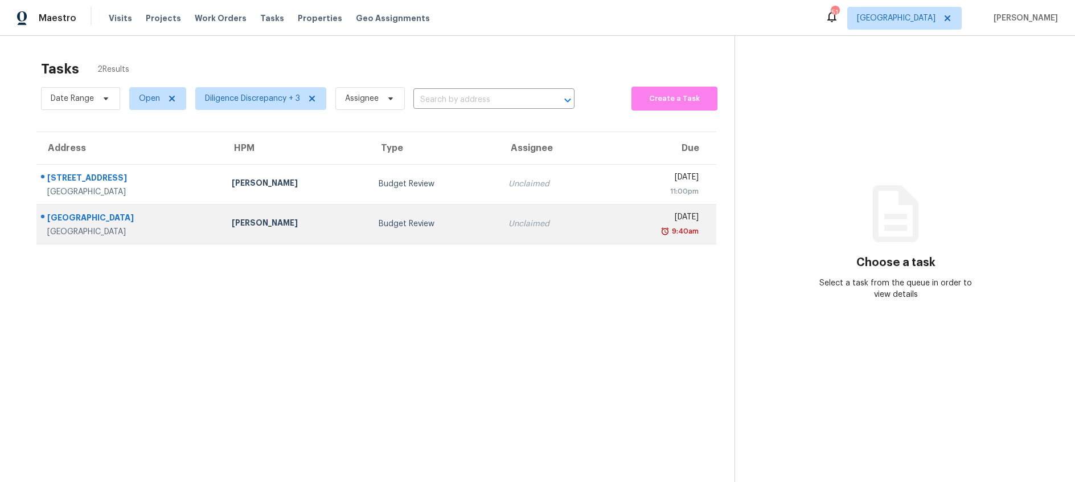
click at [370, 231] on td "Budget Review" at bounding box center [434, 224] width 129 height 40
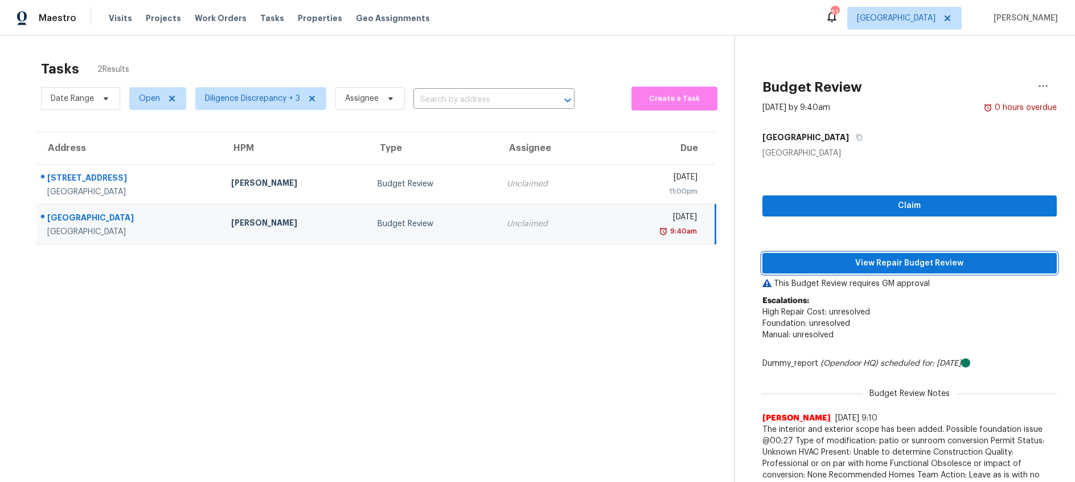
click at [842, 264] on span "View Repair Budget Review" at bounding box center [909, 263] width 276 height 14
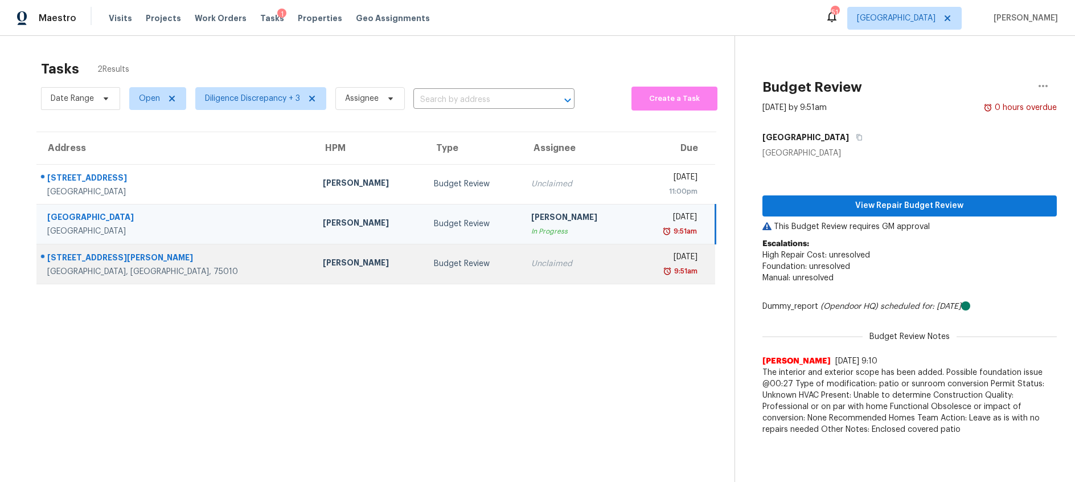
click at [434, 264] on div "Budget Review" at bounding box center [473, 263] width 79 height 11
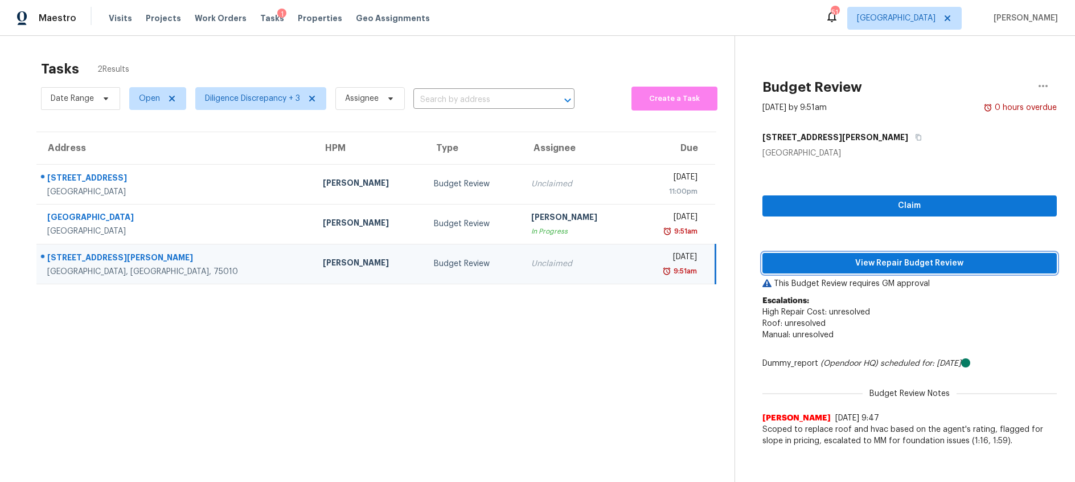
click at [823, 264] on span "View Repair Budget Review" at bounding box center [909, 263] width 276 height 14
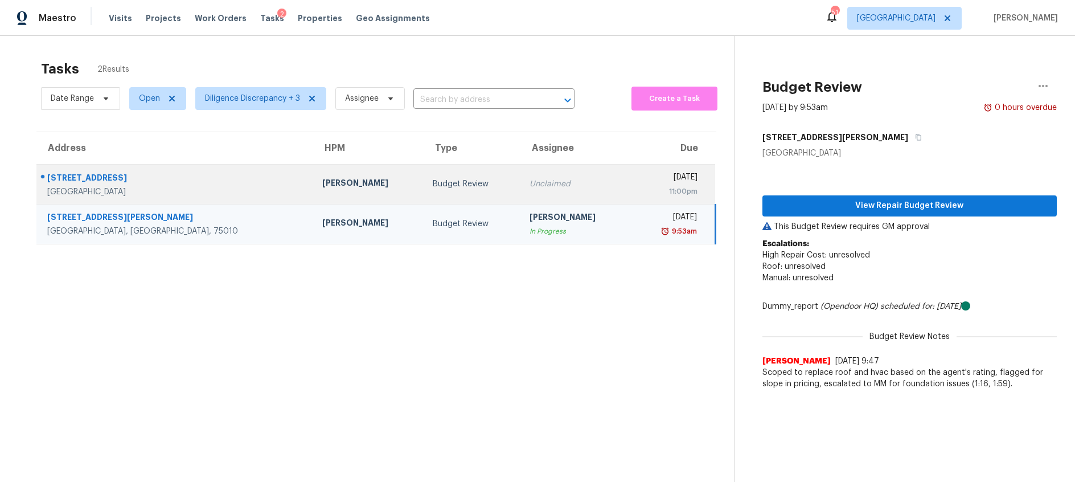
click at [530, 187] on div "Unclaimed" at bounding box center [576, 183] width 92 height 11
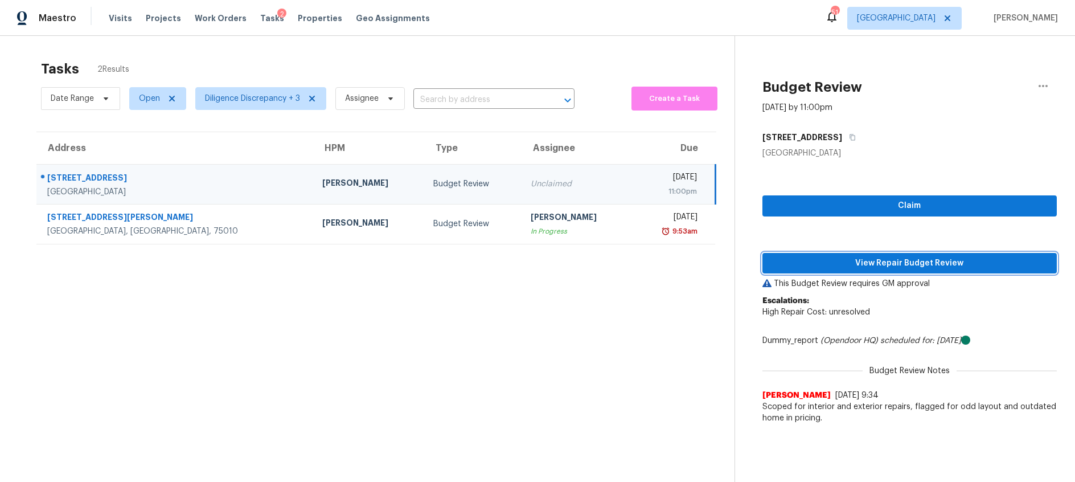
click at [864, 266] on span "View Repair Budget Review" at bounding box center [909, 263] width 276 height 14
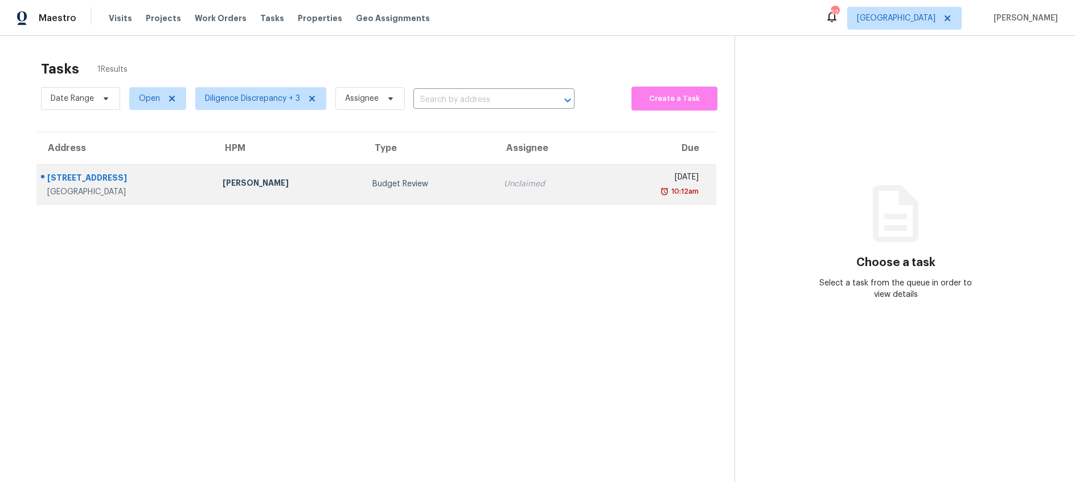
click at [315, 182] on div "[PERSON_NAME]" at bounding box center [289, 184] width 132 height 14
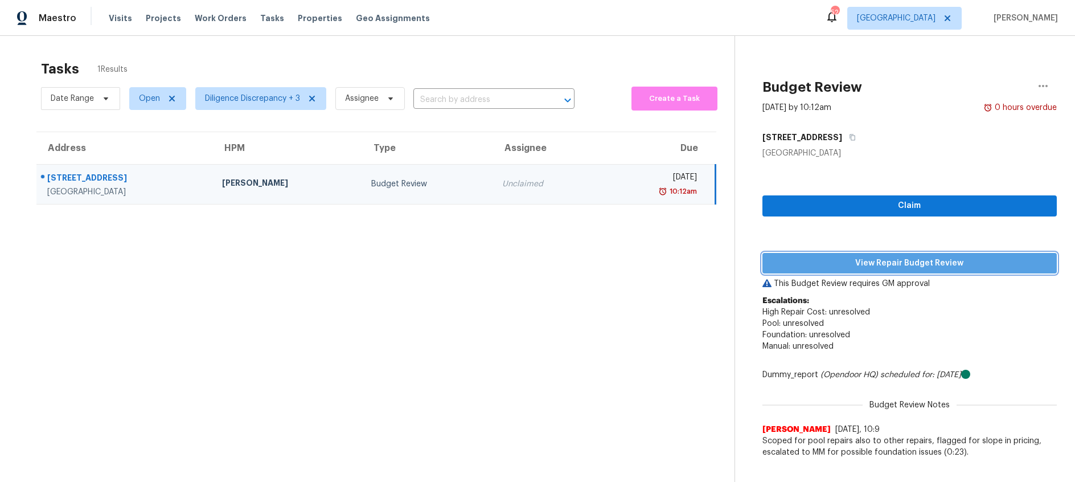
click at [909, 264] on span "View Repair Budget Review" at bounding box center [909, 263] width 276 height 14
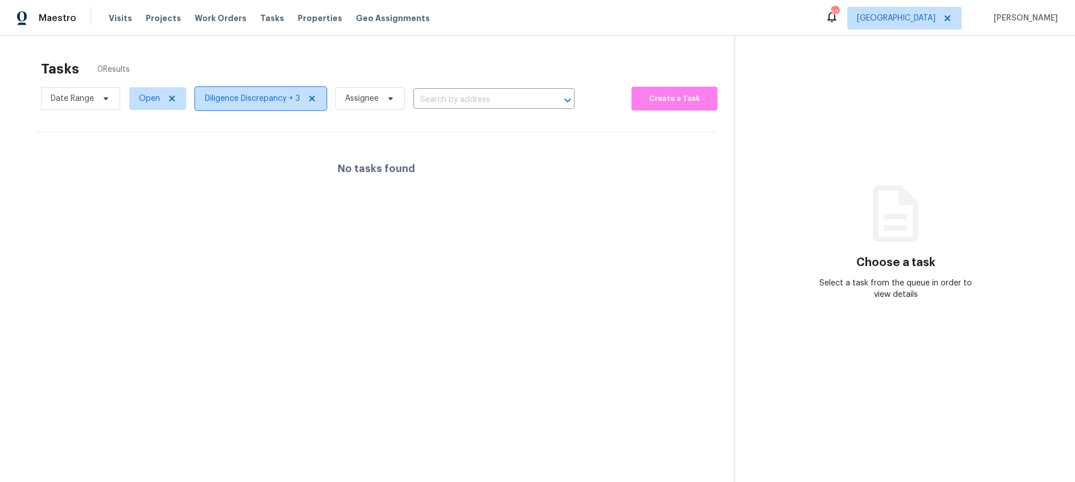
click at [279, 98] on span "Diligence Discrepancy + 3" at bounding box center [252, 98] width 95 height 11
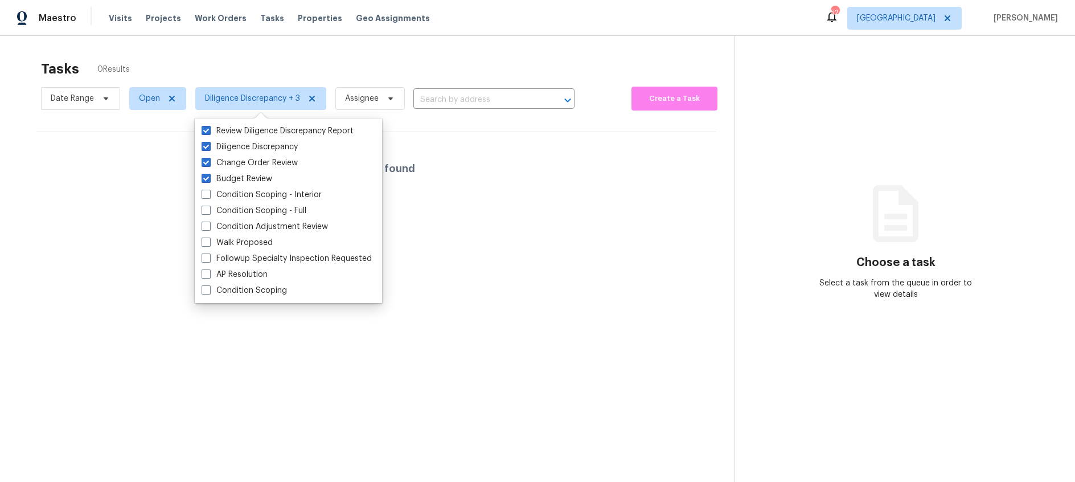
click at [253, 36] on div "Tasks 0 Results Date Range Open Diligence Discrepancy + 3 Assignee ​ Create a T…" at bounding box center [537, 277] width 1075 height 482
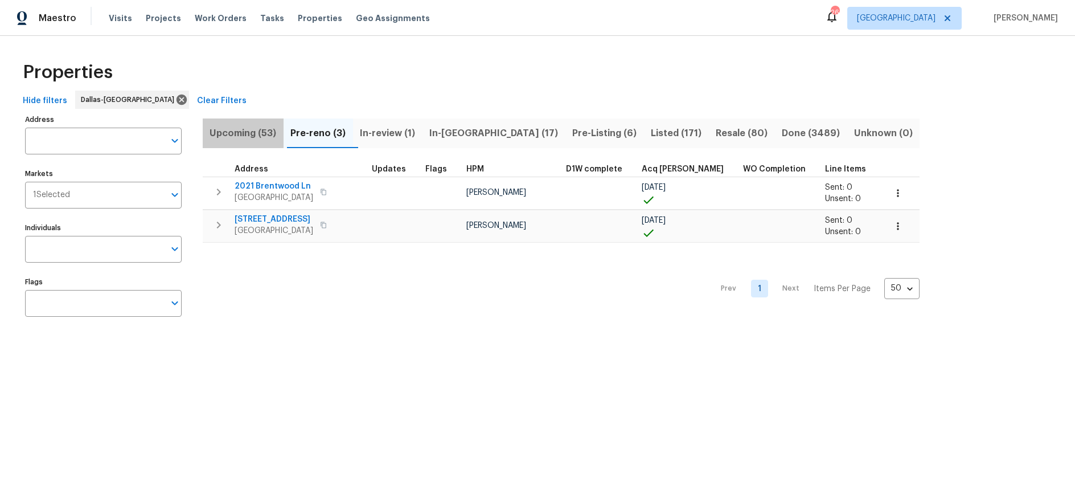
click at [255, 132] on span "Upcoming (53)" at bounding box center [243, 133] width 67 height 16
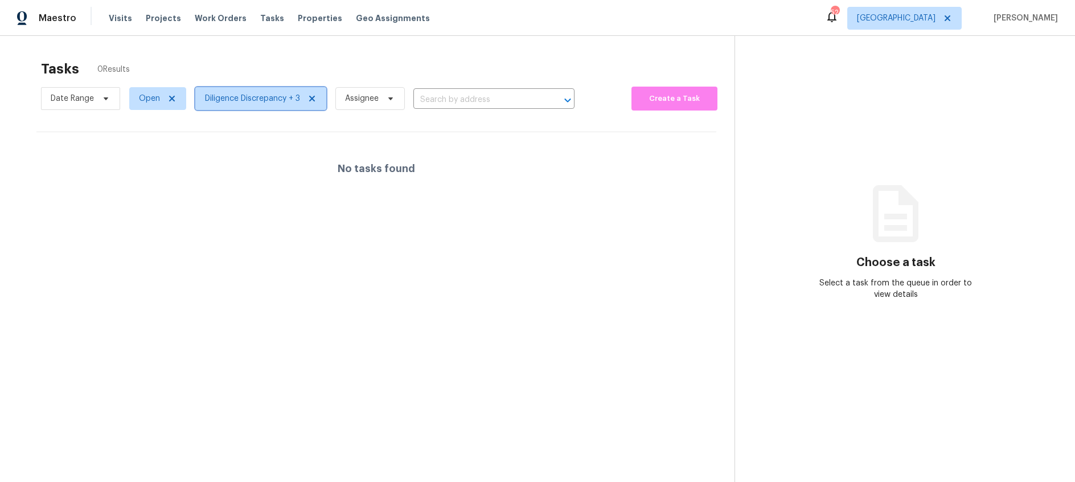
click at [270, 96] on span "Diligence Discrepancy + 3" at bounding box center [252, 98] width 95 height 11
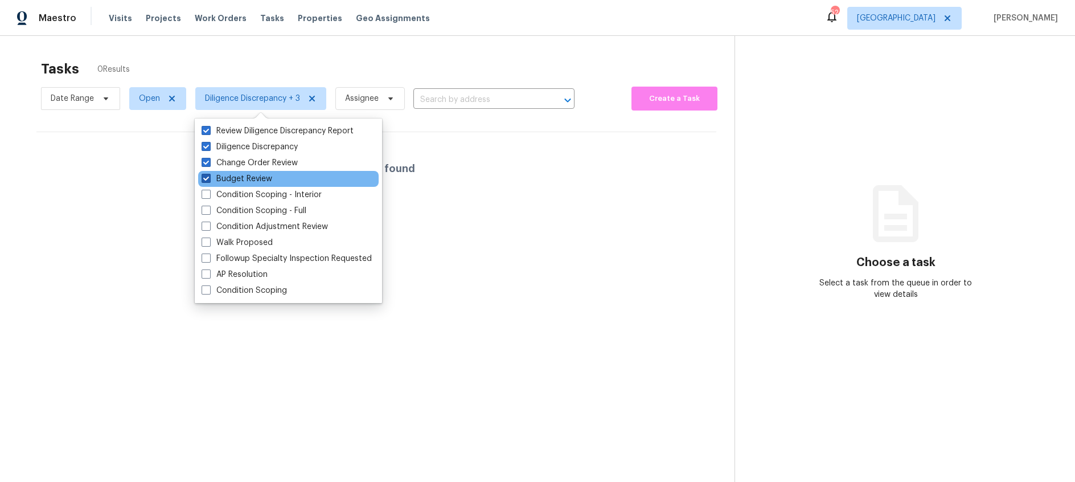
click at [207, 178] on span at bounding box center [206, 178] width 9 height 9
click at [207, 178] on input "Budget Review" at bounding box center [205, 176] width 7 height 7
checkbox input "false"
click at [258, 61] on div at bounding box center [537, 241] width 1075 height 482
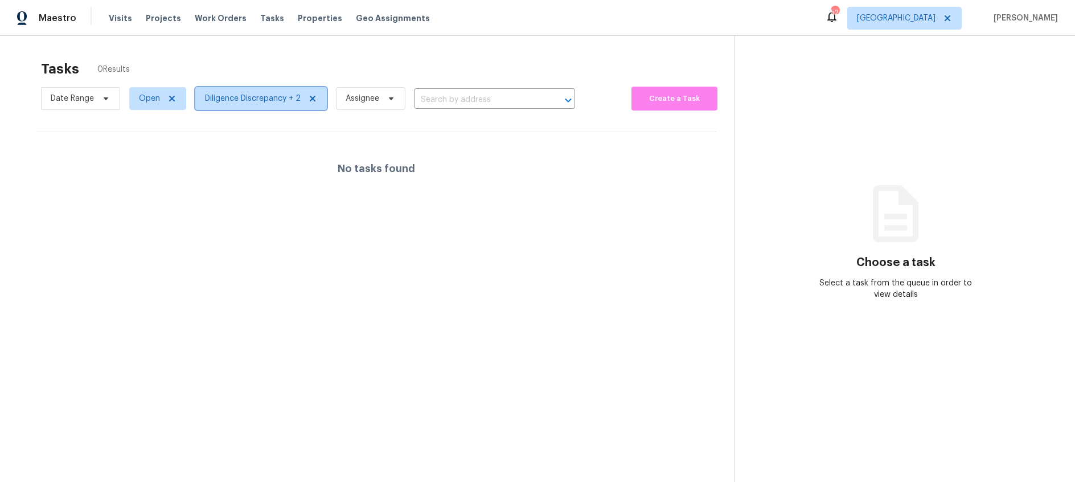
click at [260, 103] on span "Diligence Discrepancy + 2" at bounding box center [253, 98] width 96 height 11
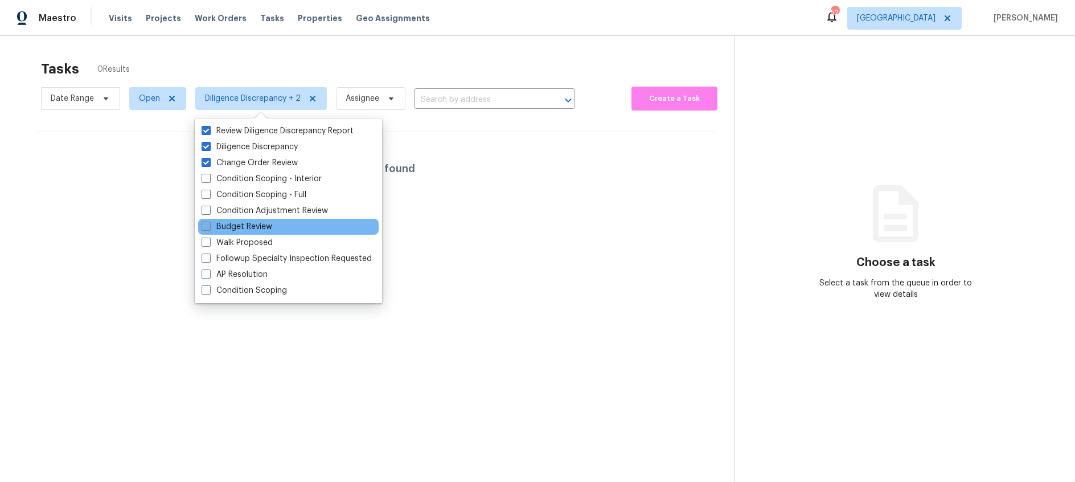
click at [206, 225] on span at bounding box center [206, 225] width 9 height 9
click at [206, 225] on input "Budget Review" at bounding box center [205, 224] width 7 height 7
checkbox input "true"
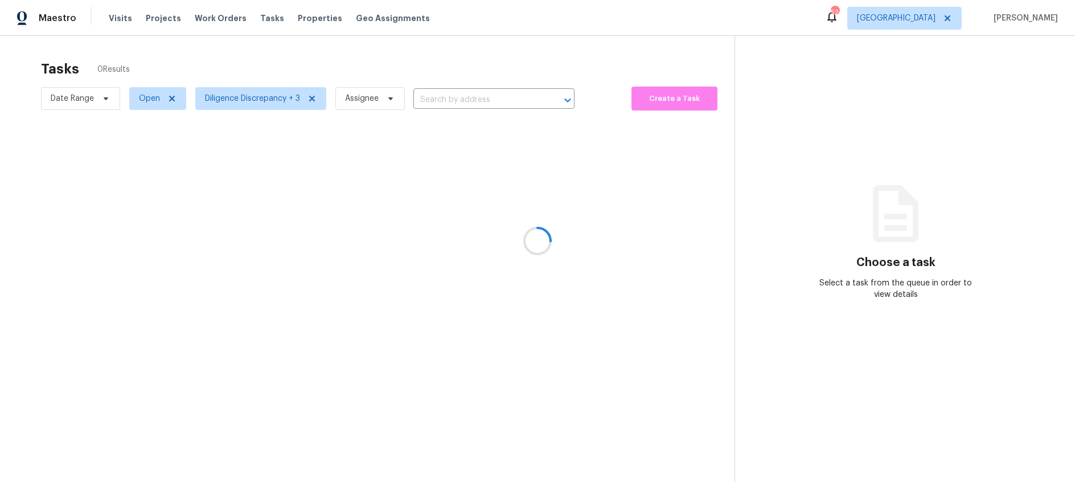
click at [239, 50] on div at bounding box center [537, 241] width 1075 height 482
click at [265, 99] on span "Diligence Discrepancy + 3" at bounding box center [252, 98] width 95 height 11
click at [269, 57] on div "Tasks 0 Results" at bounding box center [387, 69] width 693 height 30
